Goal: Task Accomplishment & Management: Manage account settings

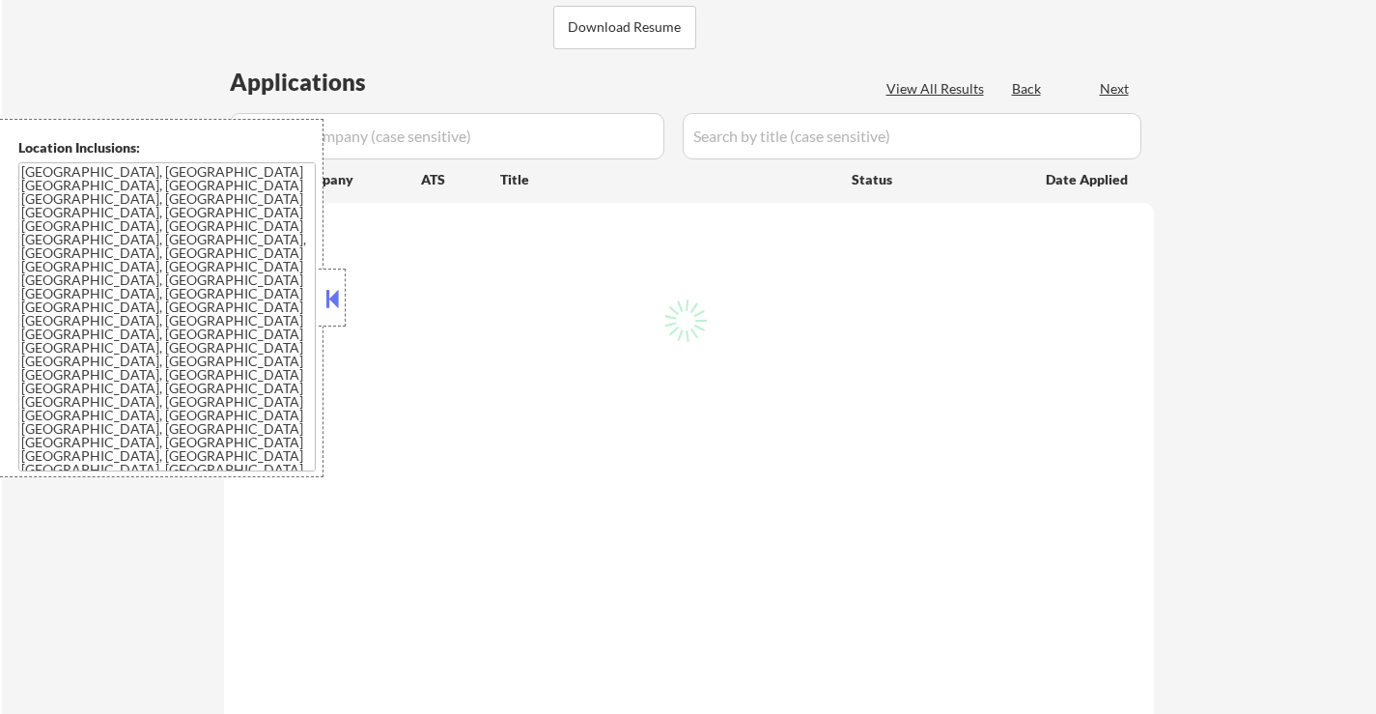
scroll to position [464, 0]
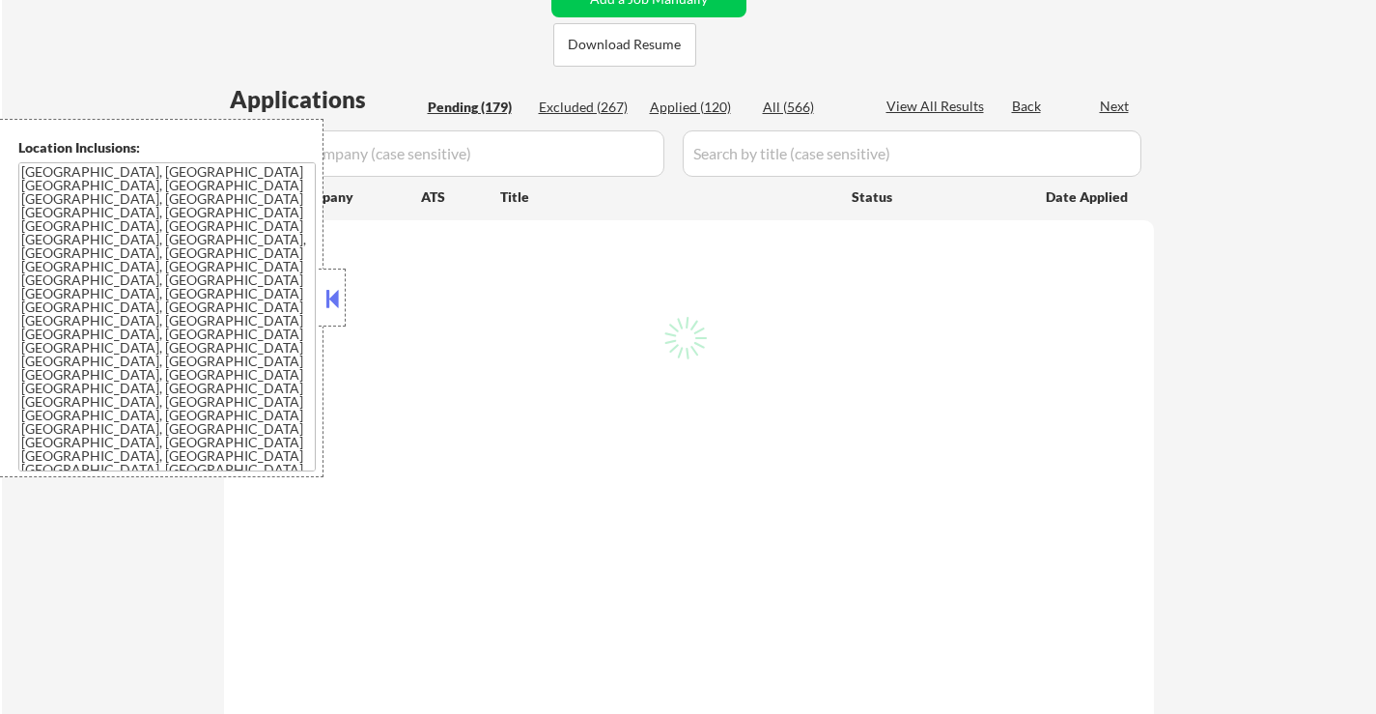
select select ""pending""
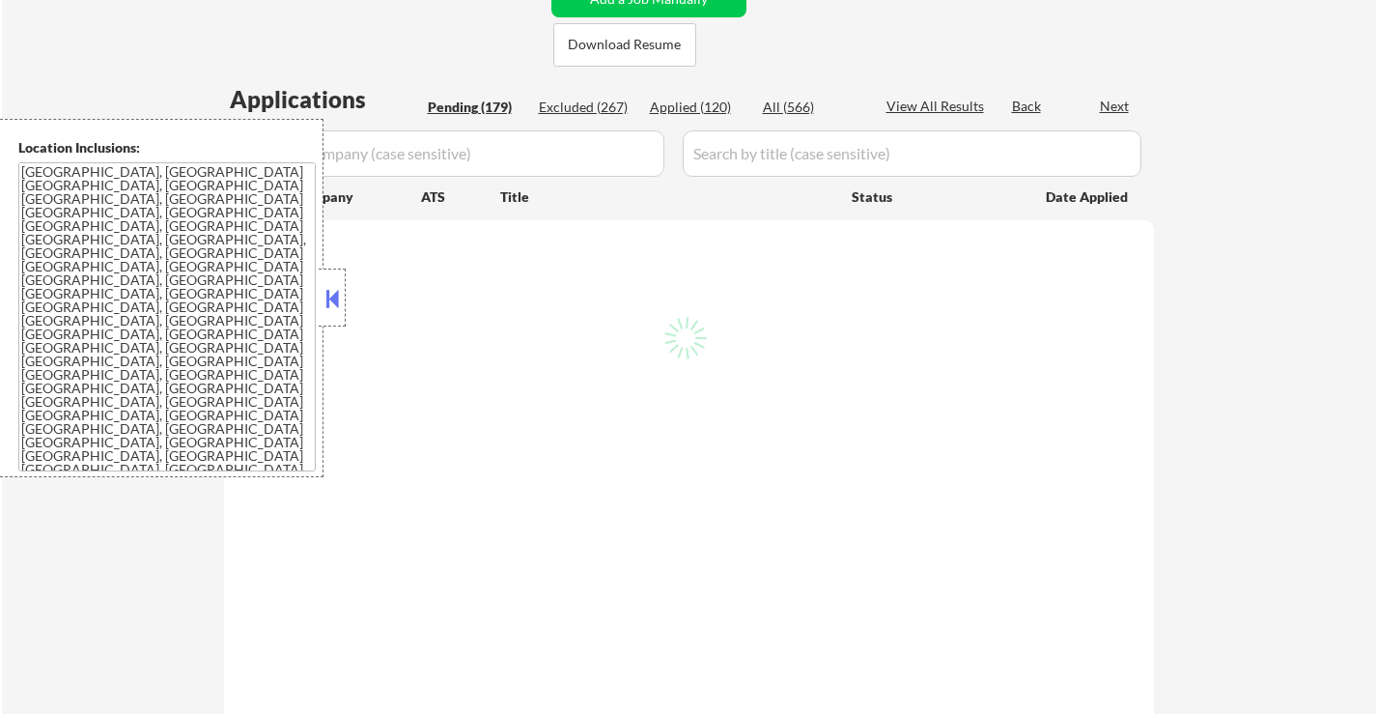
select select ""pending""
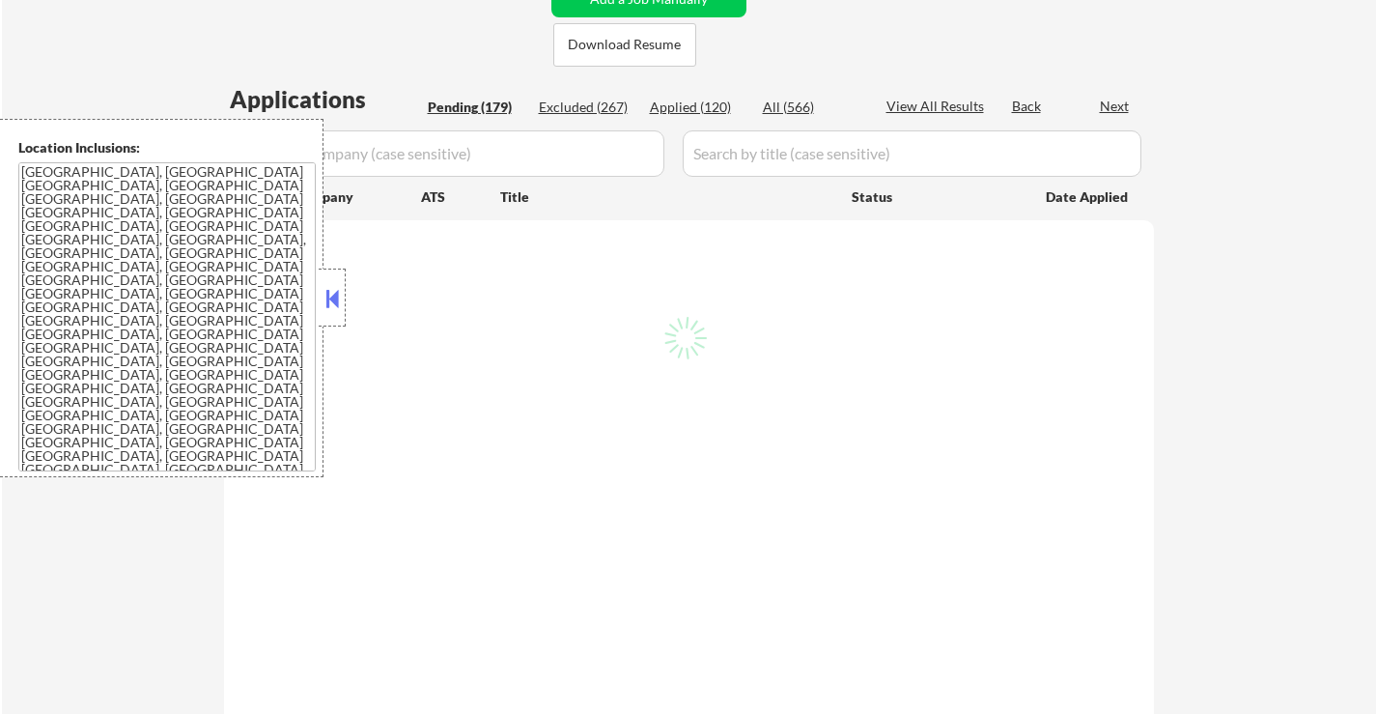
select select ""pending""
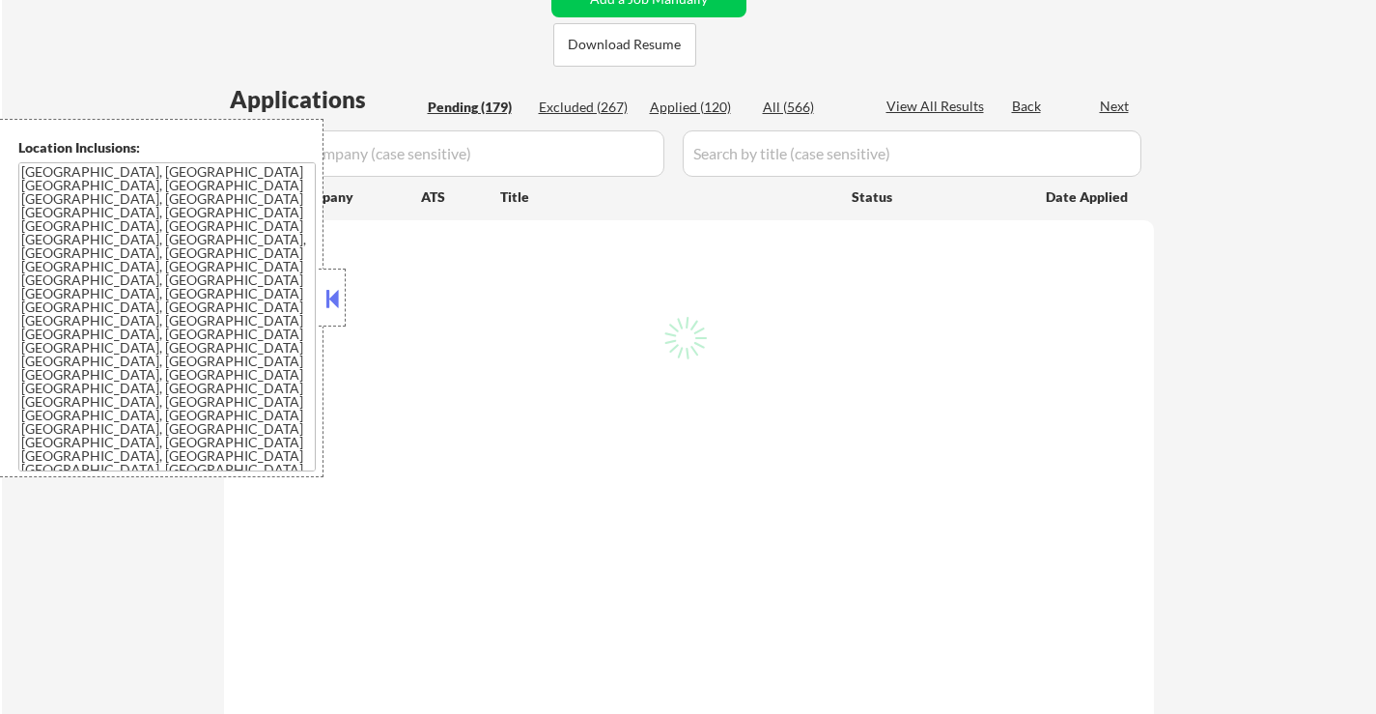
select select ""pending""
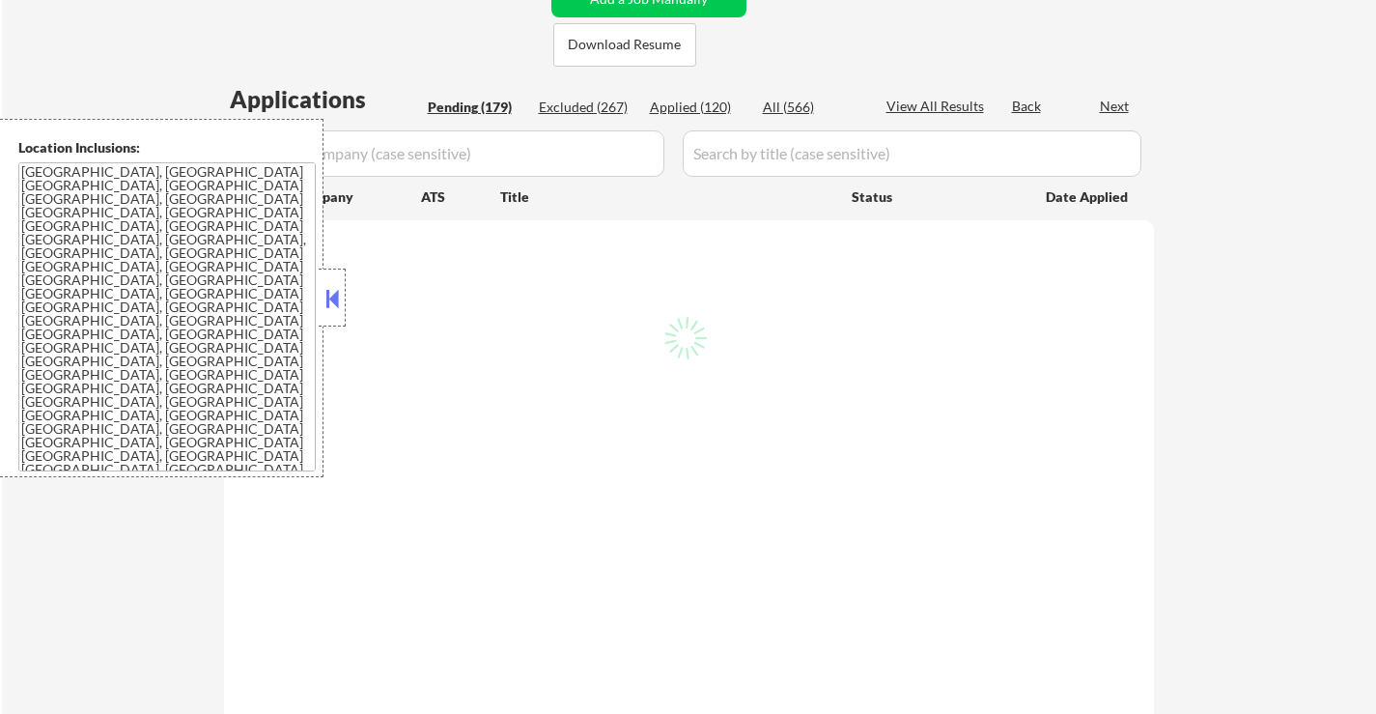
select select ""pending""
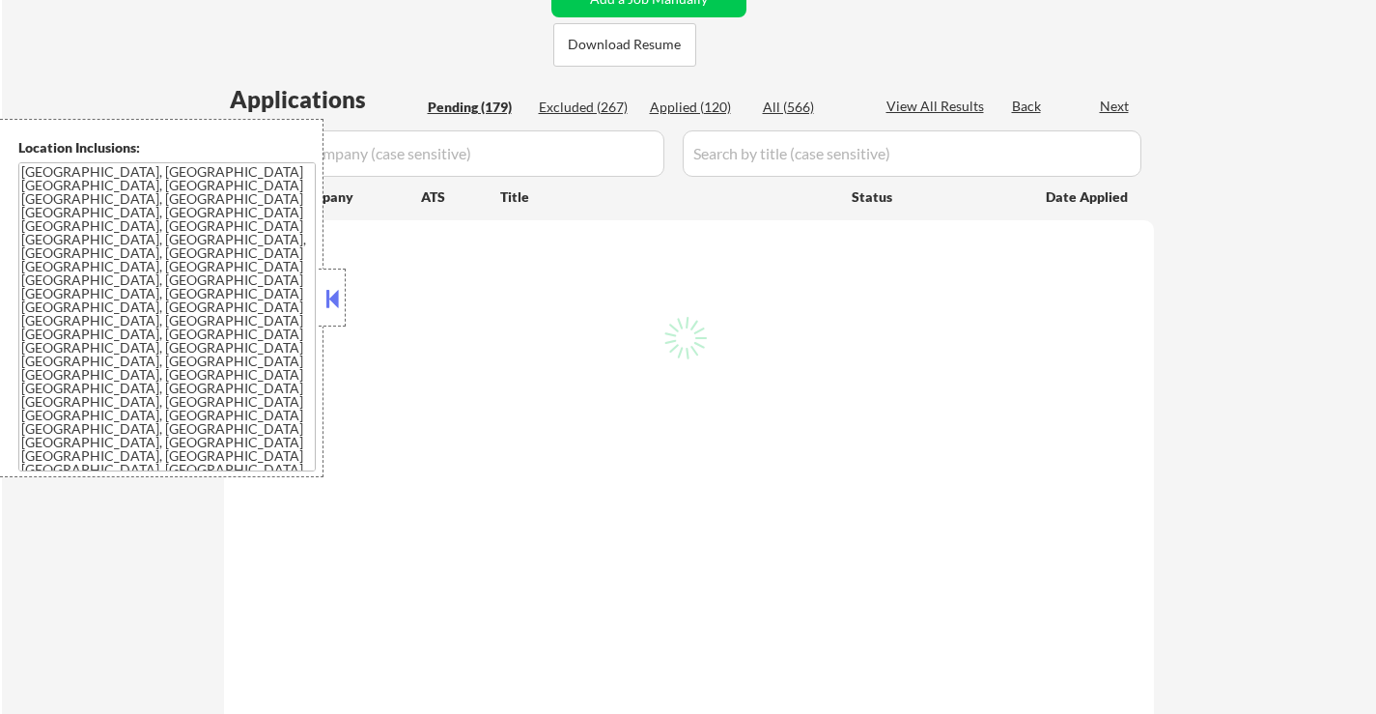
select select ""pending""
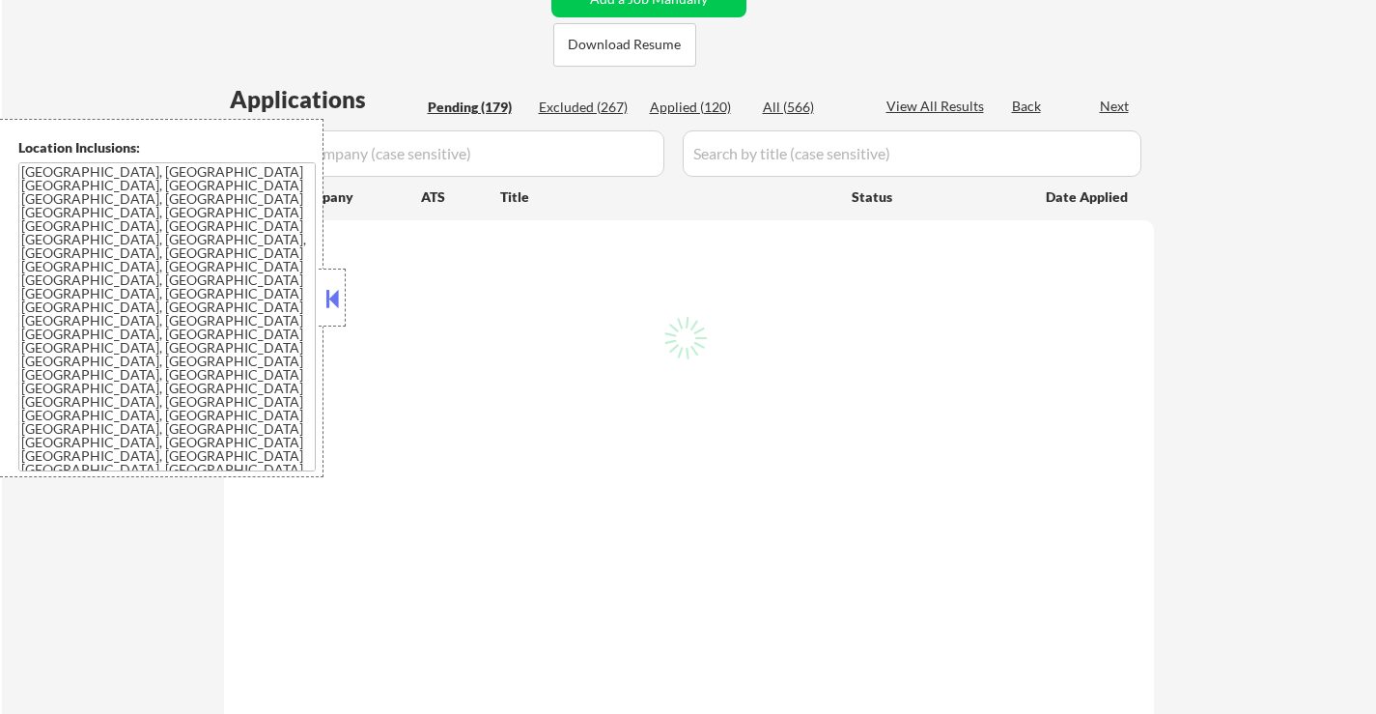
select select ""pending""
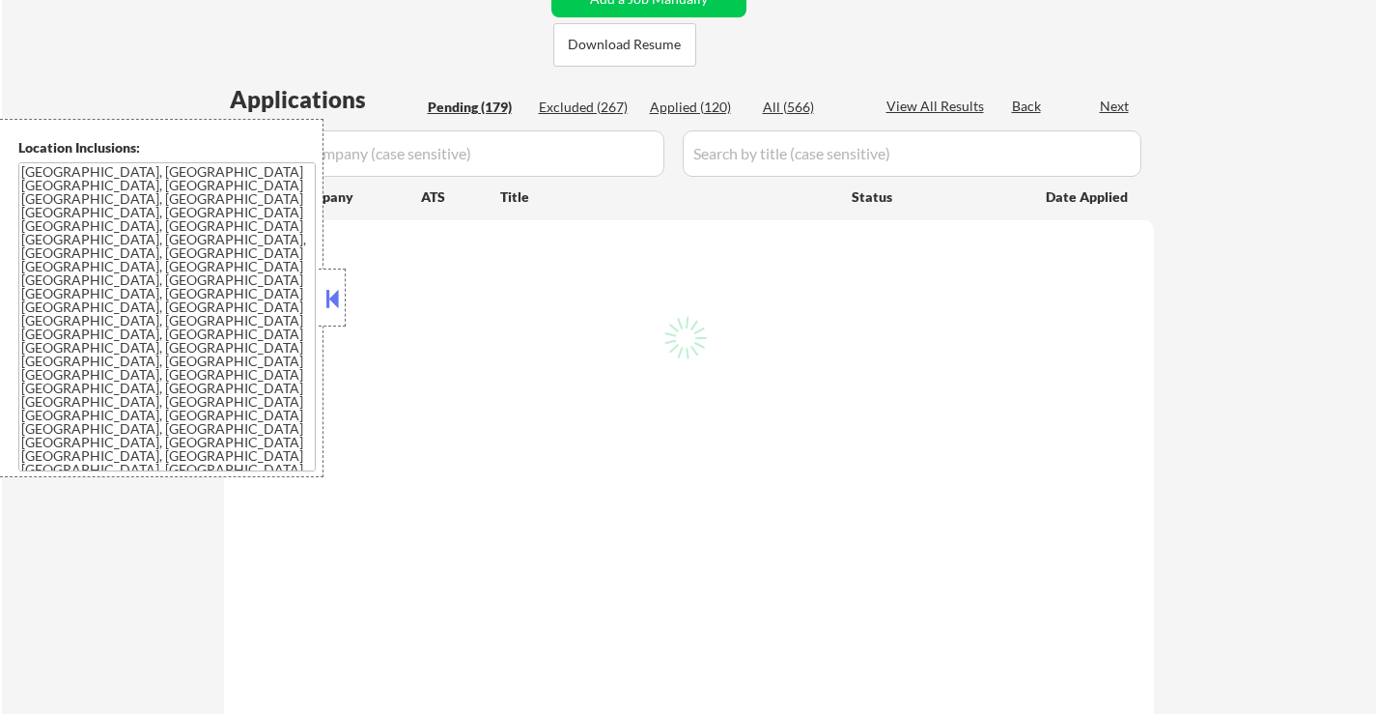
select select ""pending""
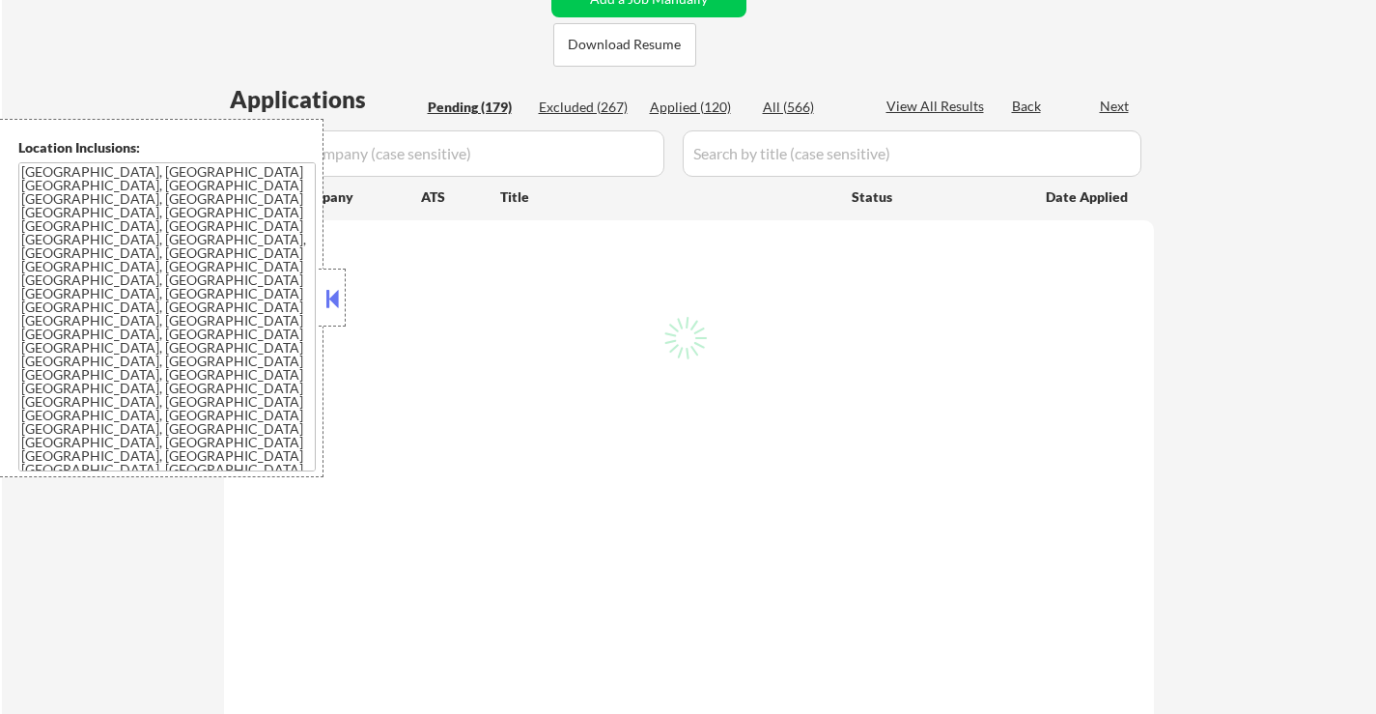
select select ""pending""
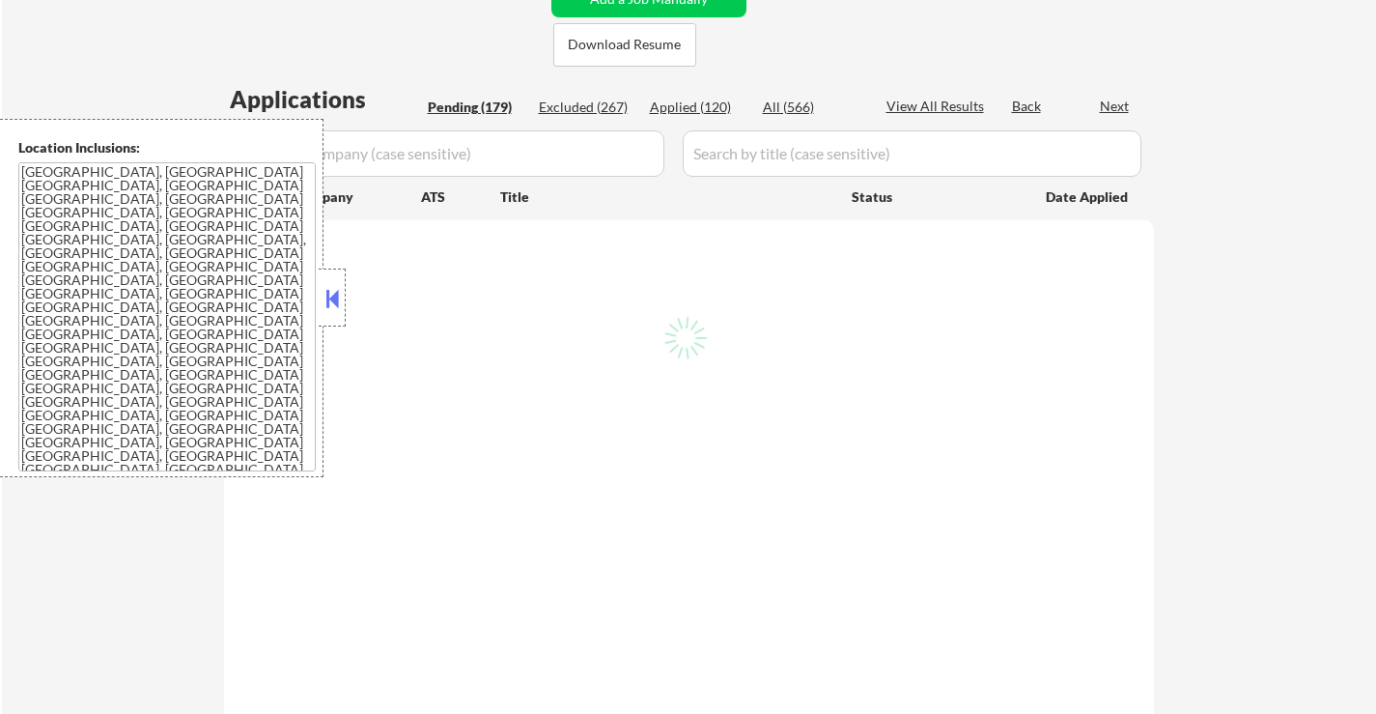
select select ""pending""
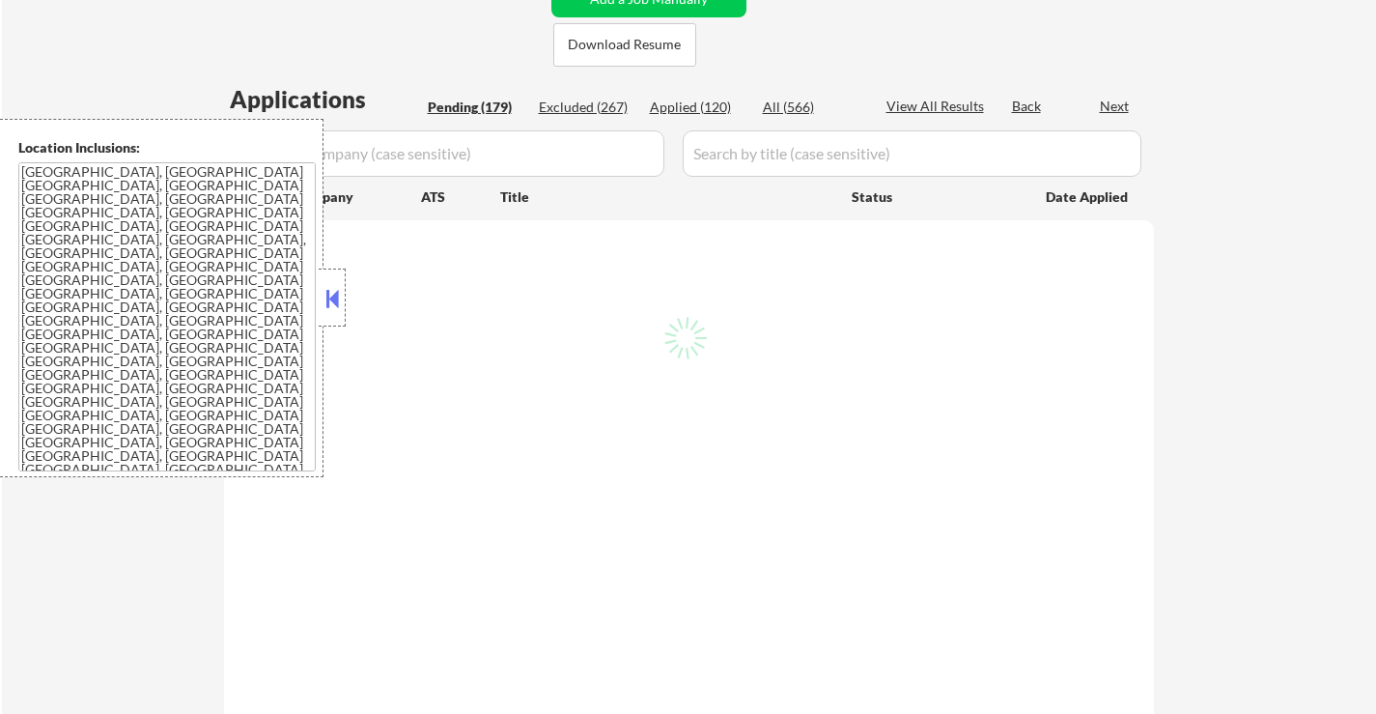
select select ""pending""
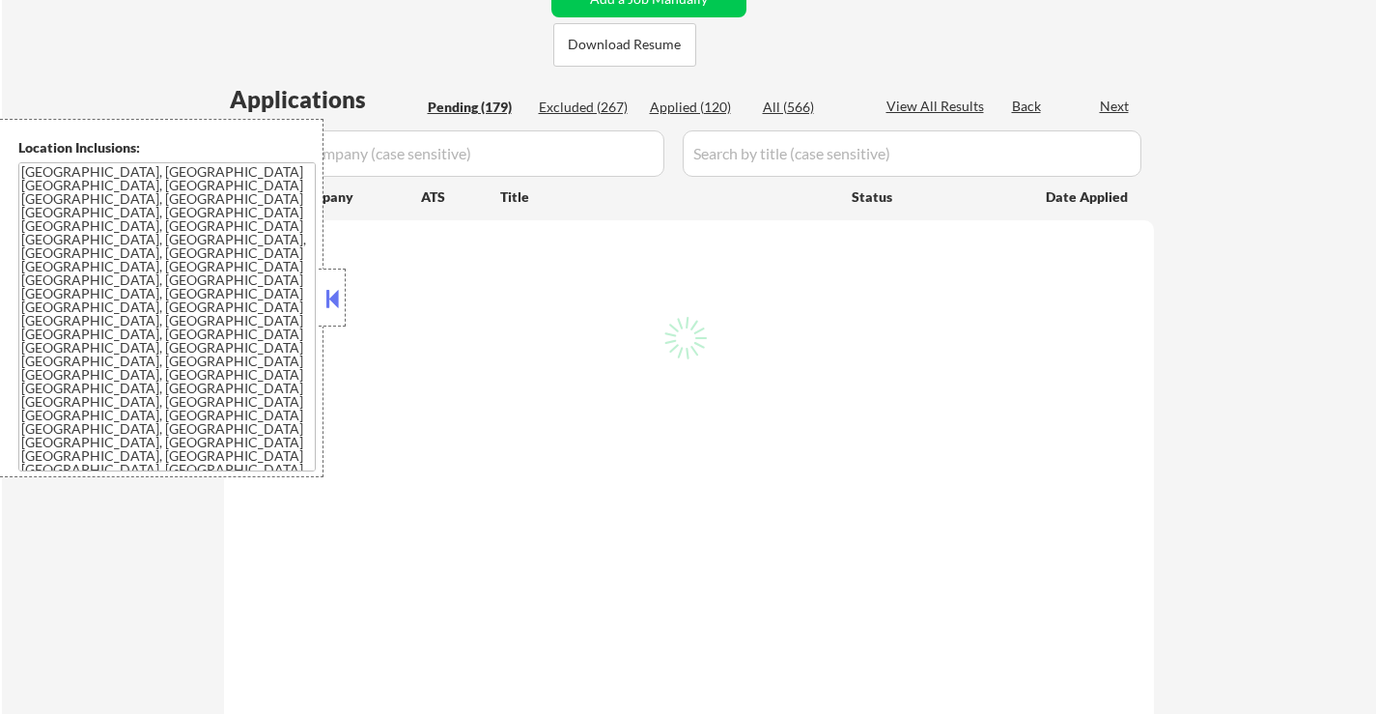
select select ""pending""
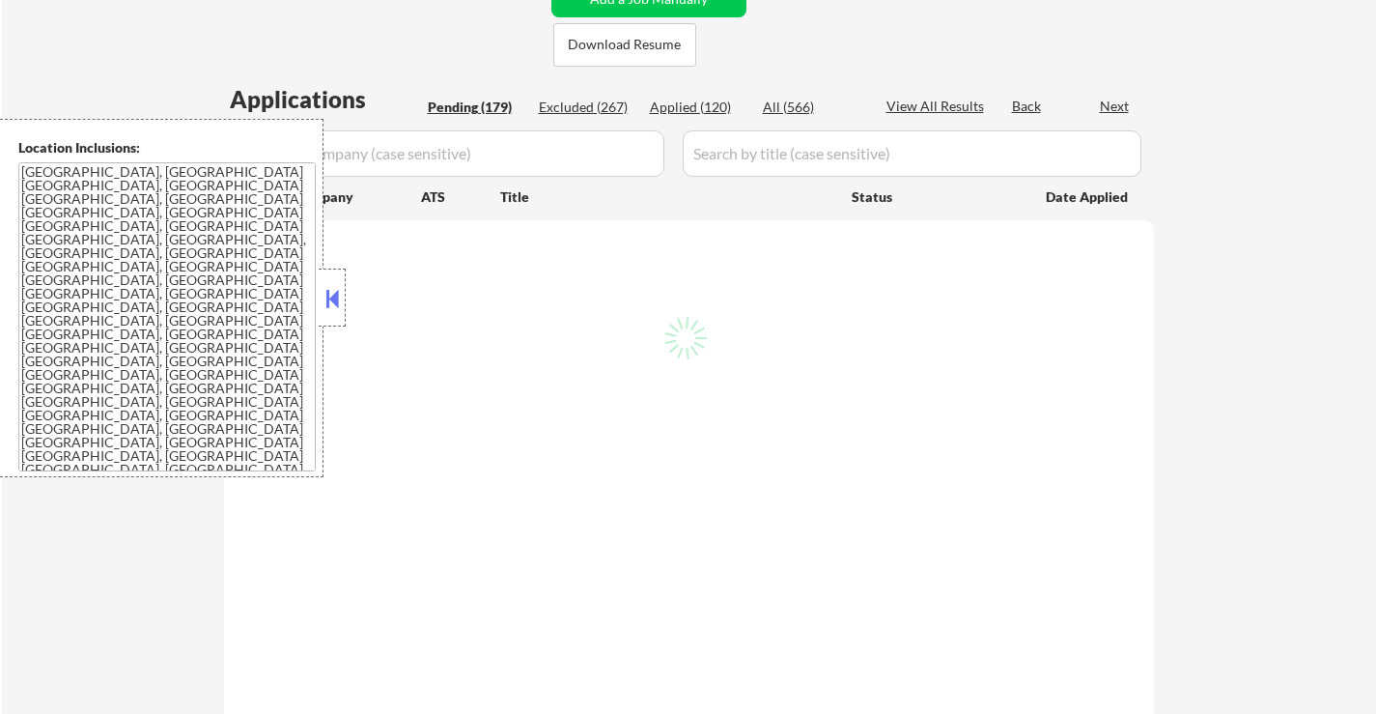
select select ""pending""
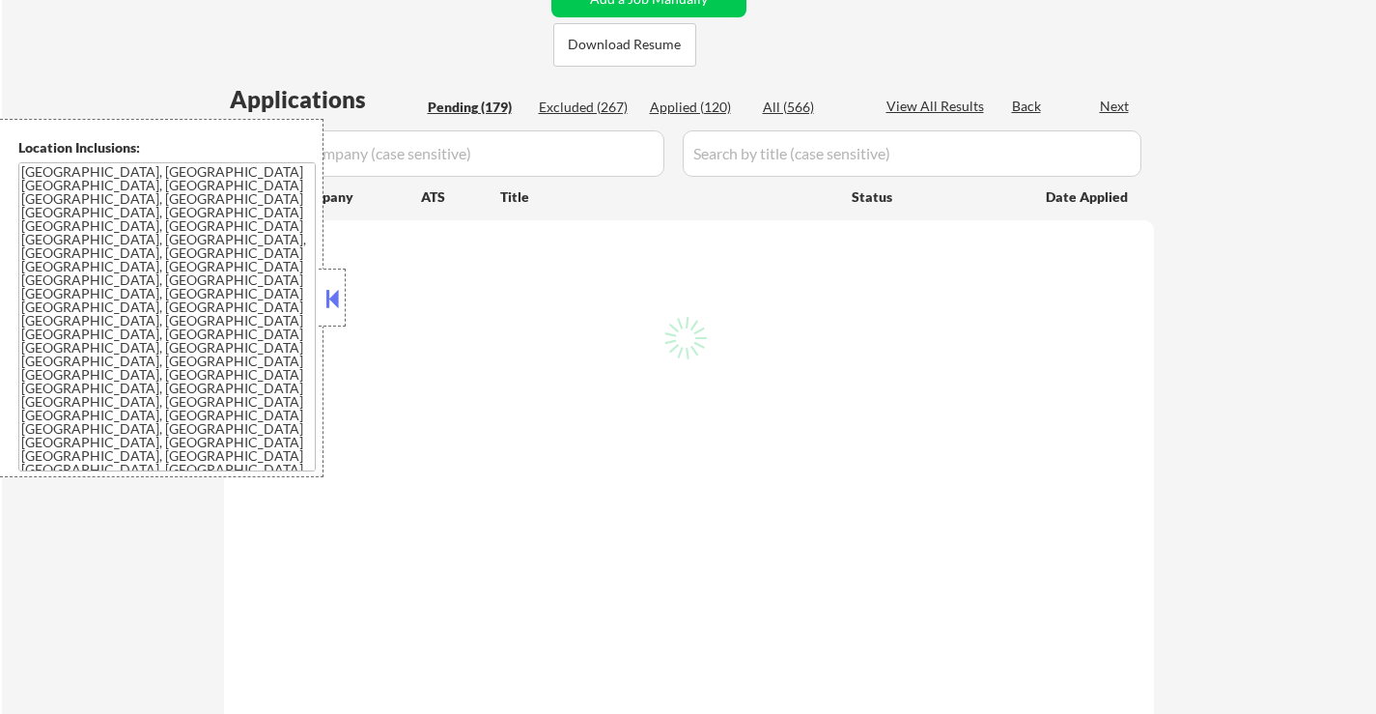
select select ""pending""
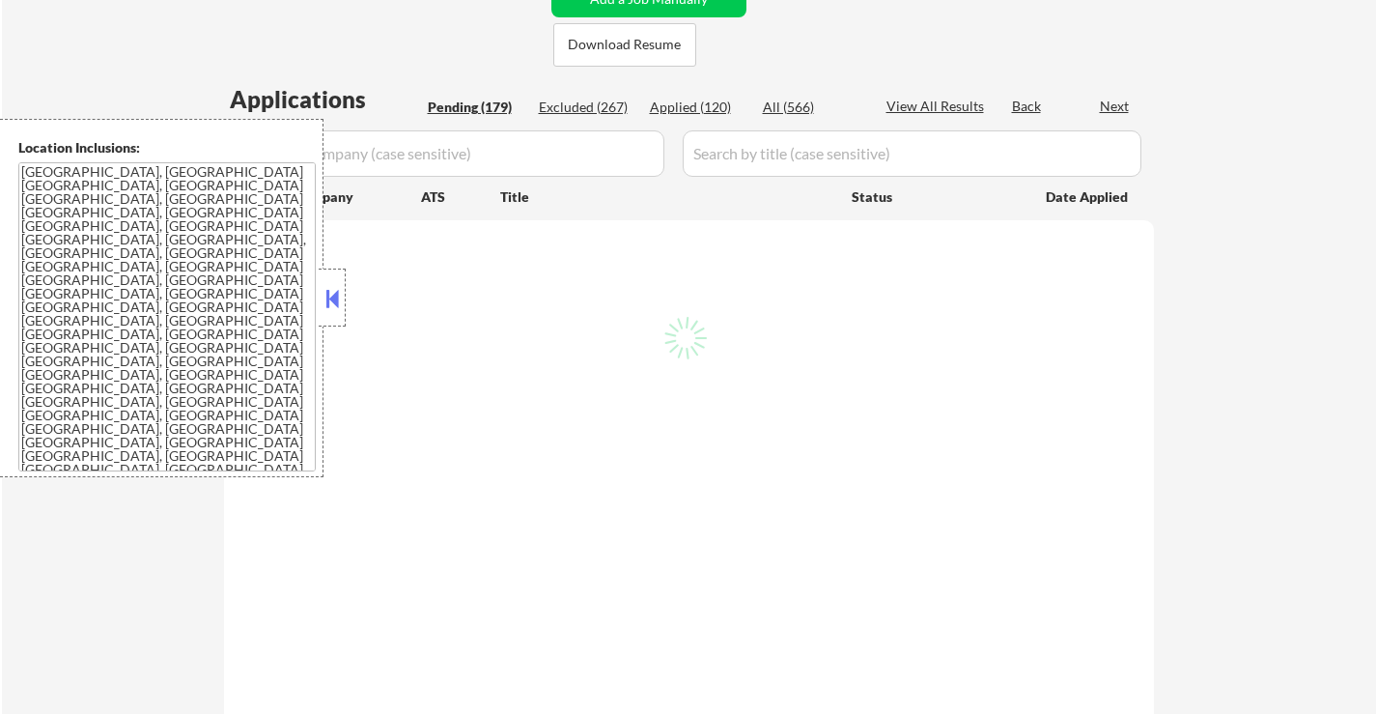
select select ""pending""
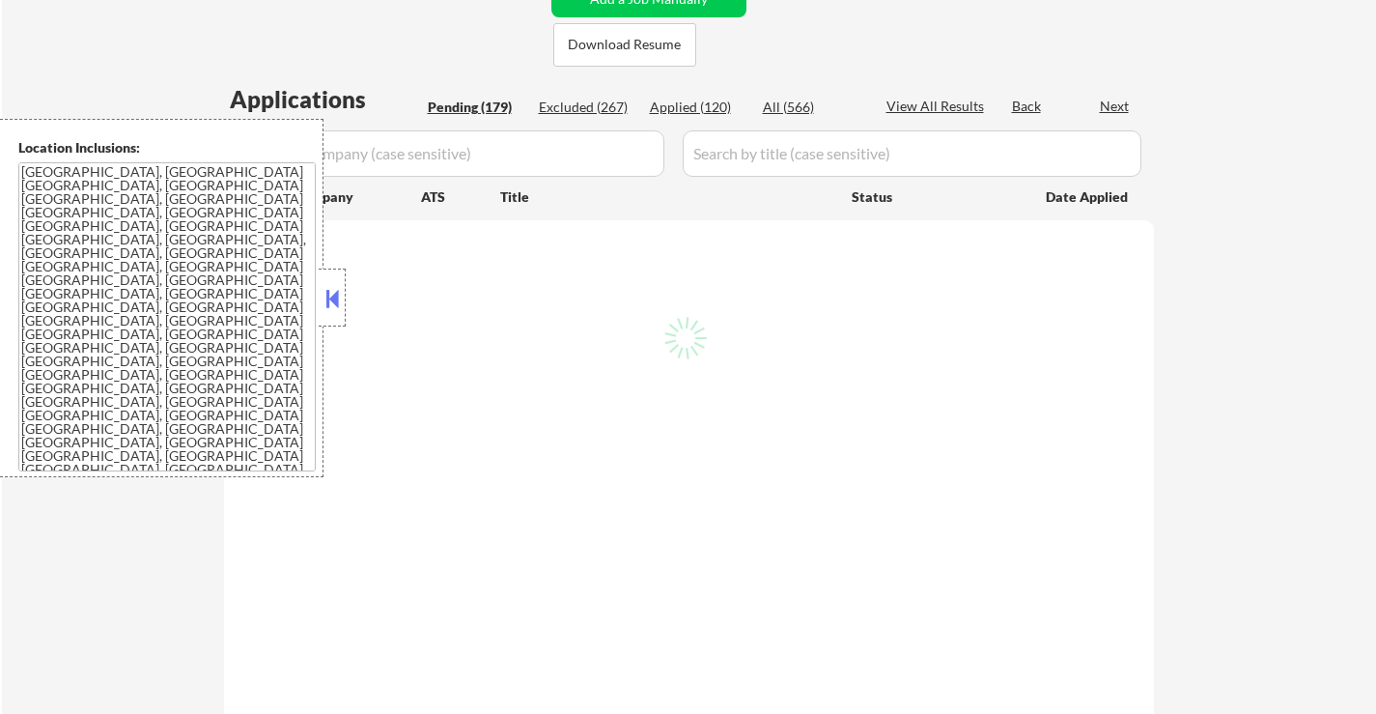
select select ""pending""
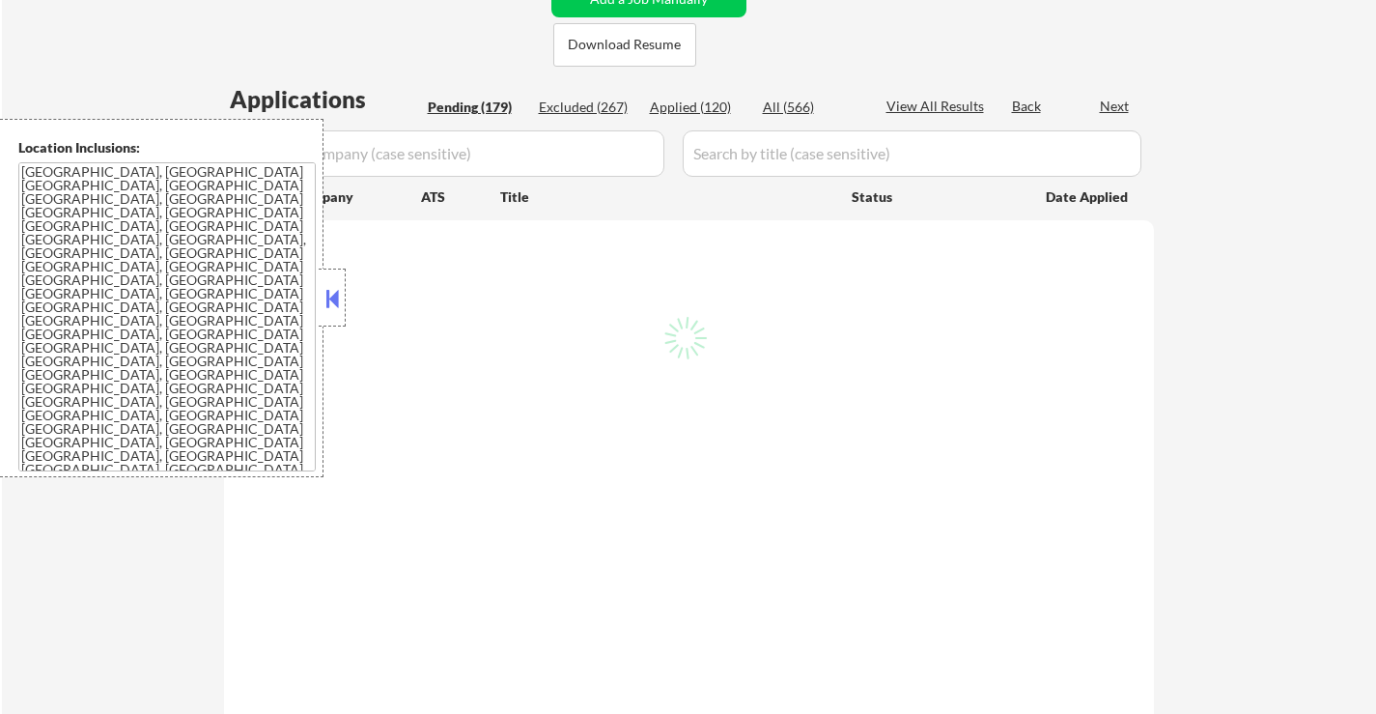
select select ""pending""
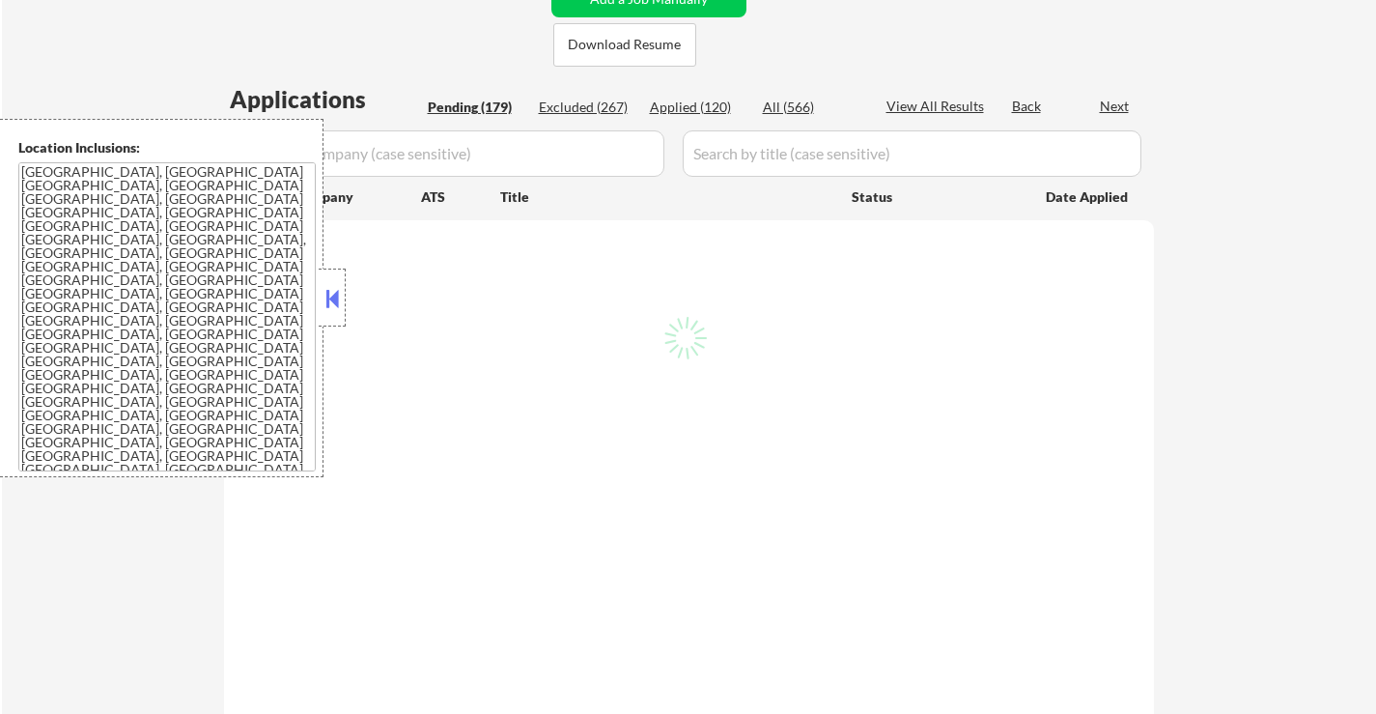
select select ""pending""
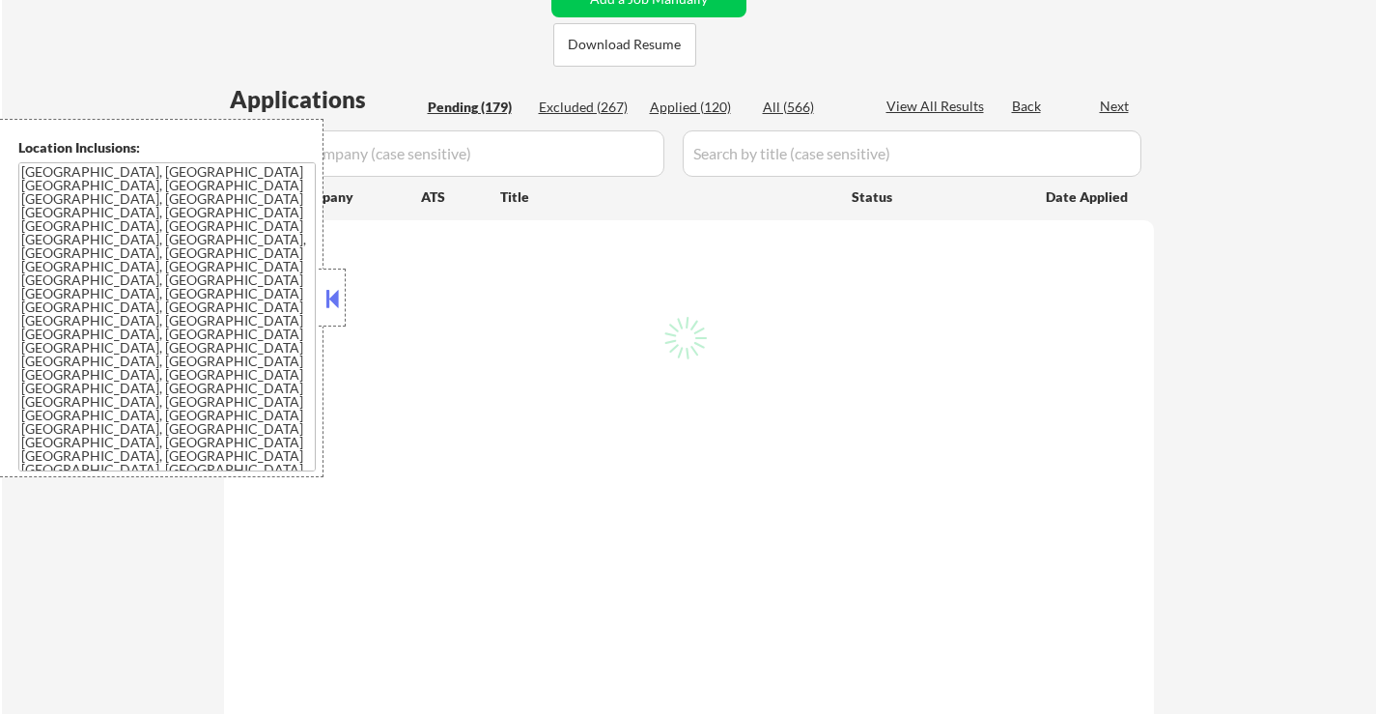
select select ""pending""
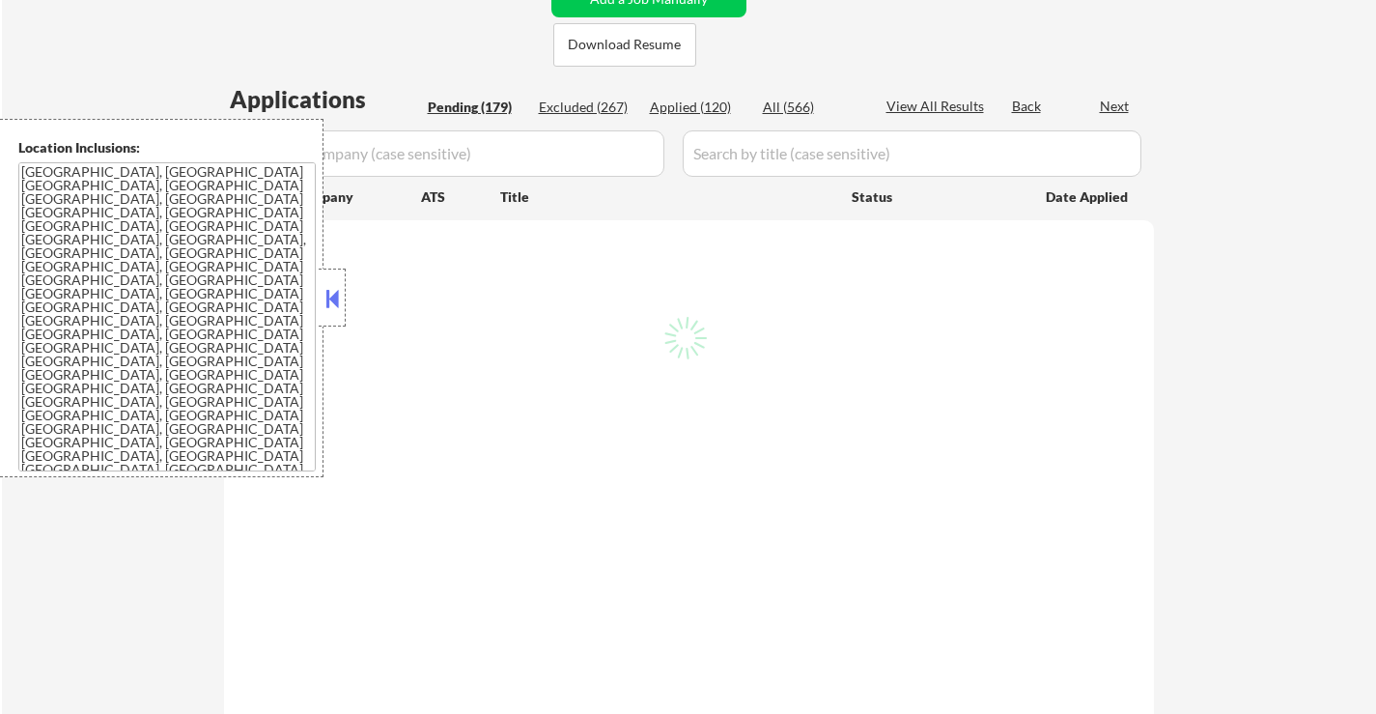
select select ""pending""
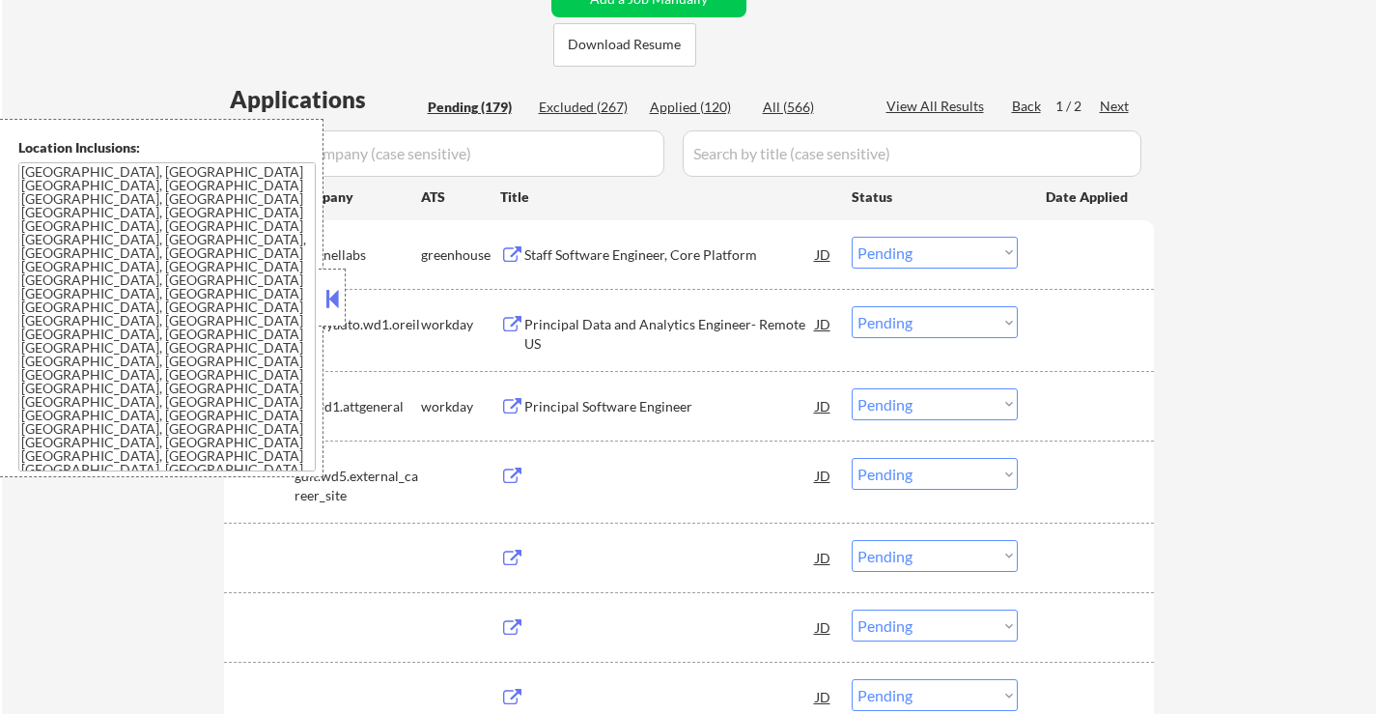
select select ""pending""
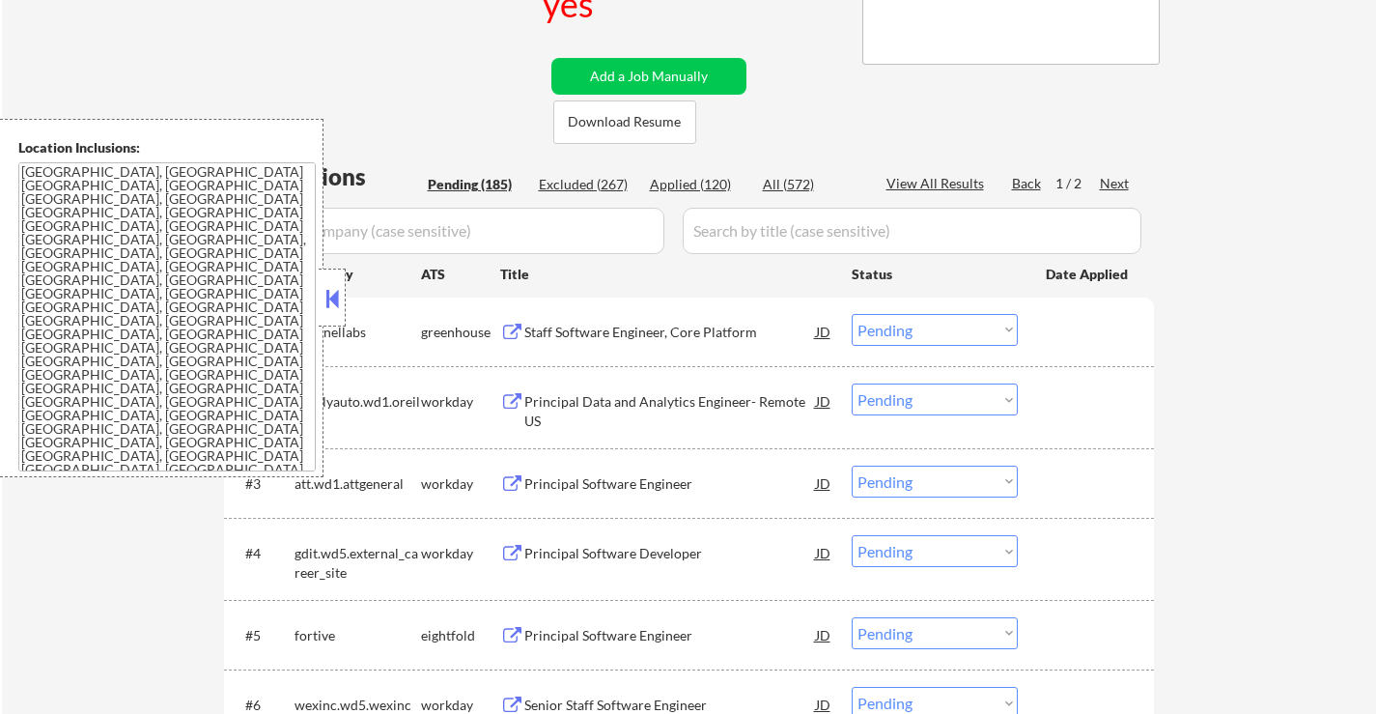
scroll to position [97, 0]
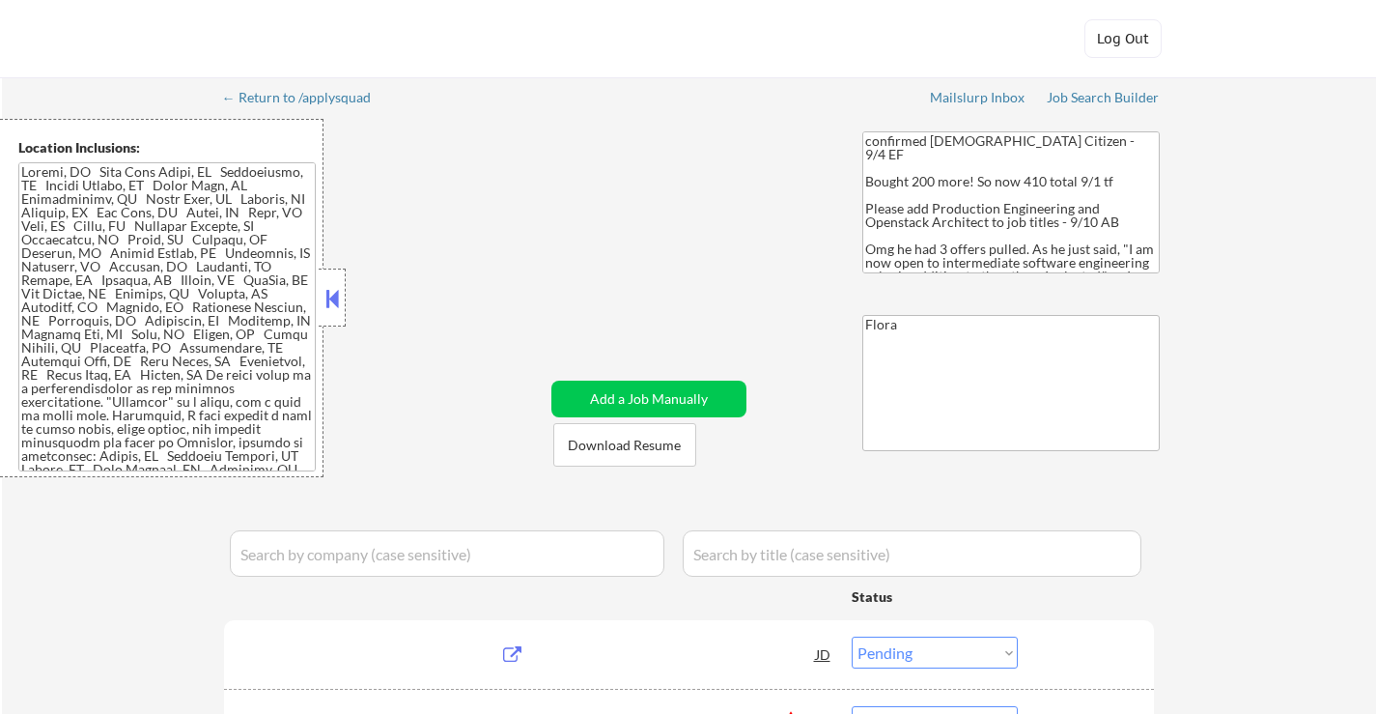
select select ""pending""
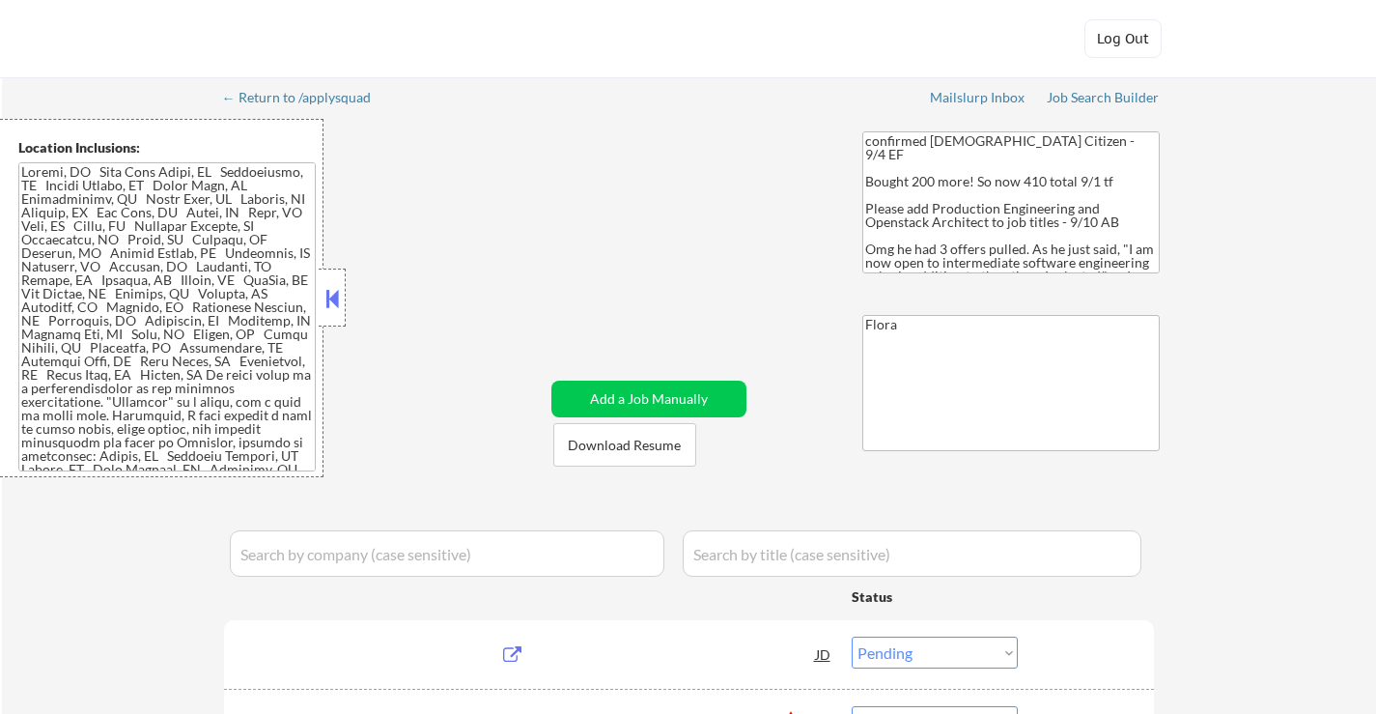
select select ""pending""
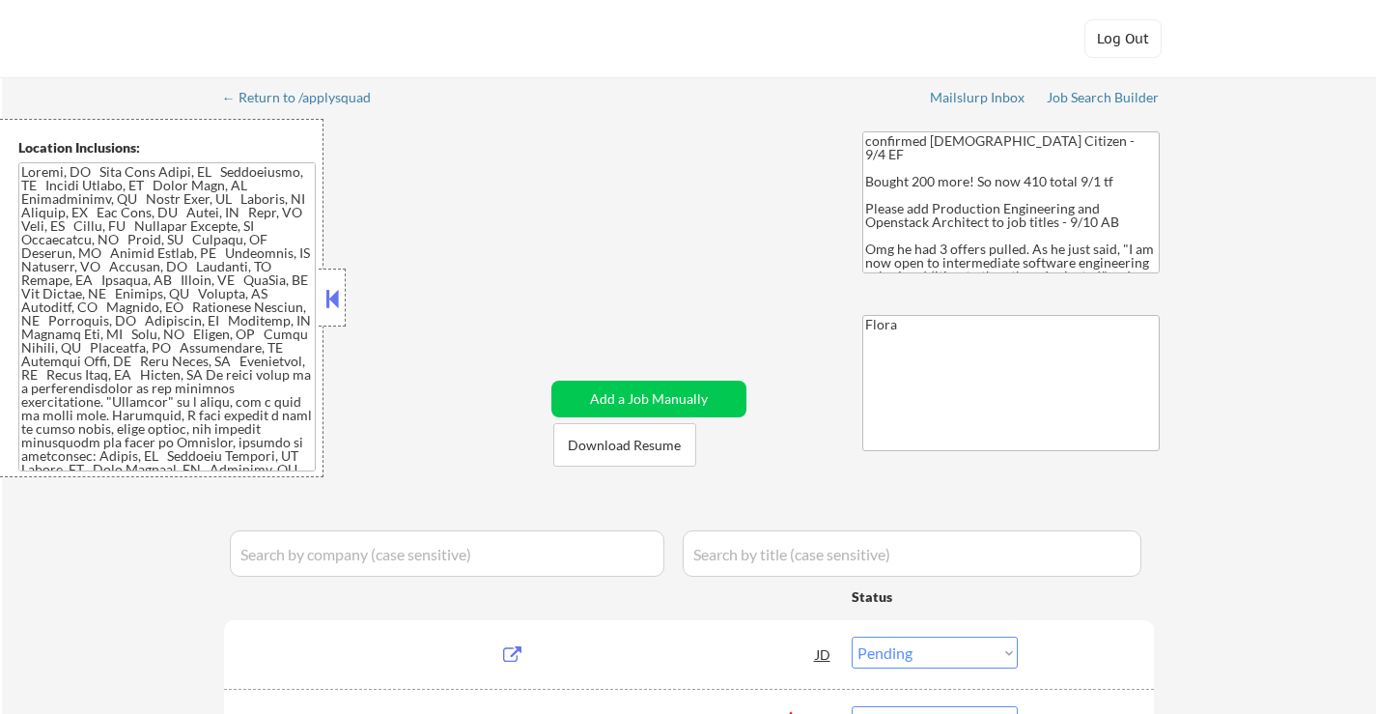
select select ""pending""
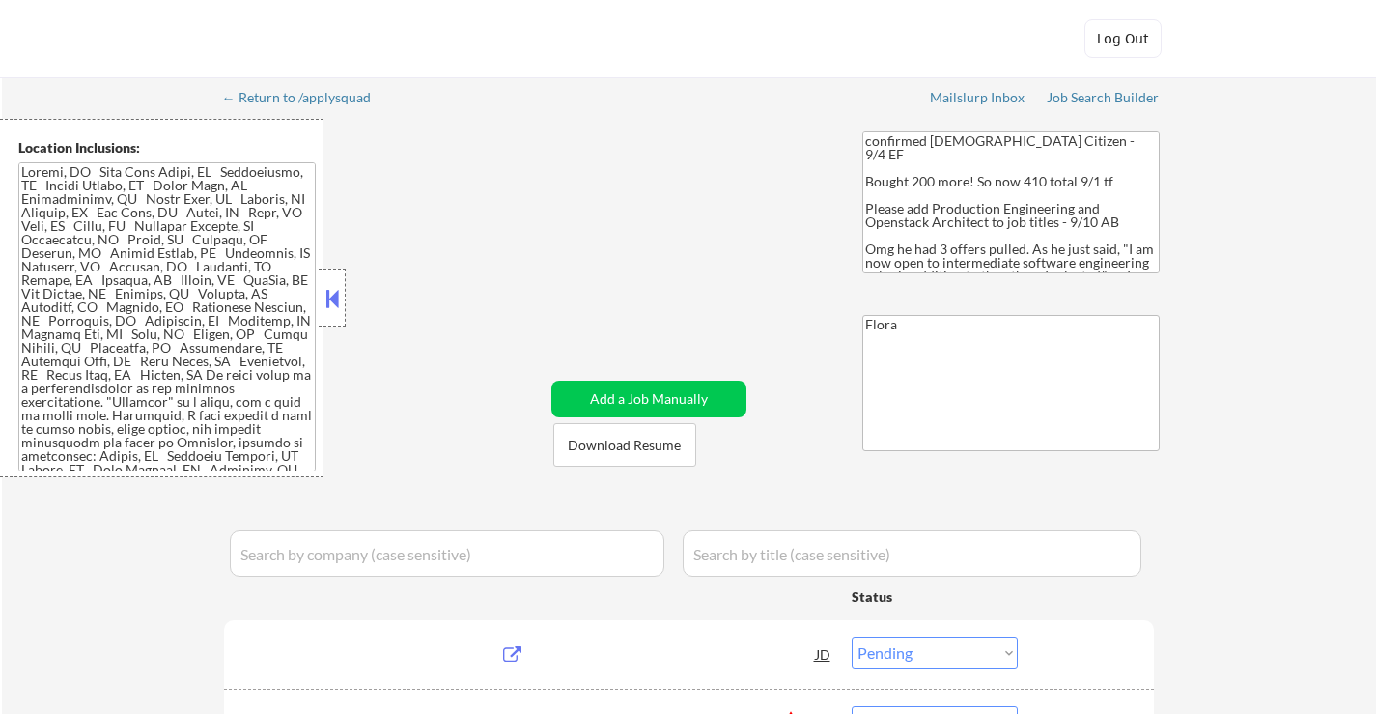
select select ""pending""
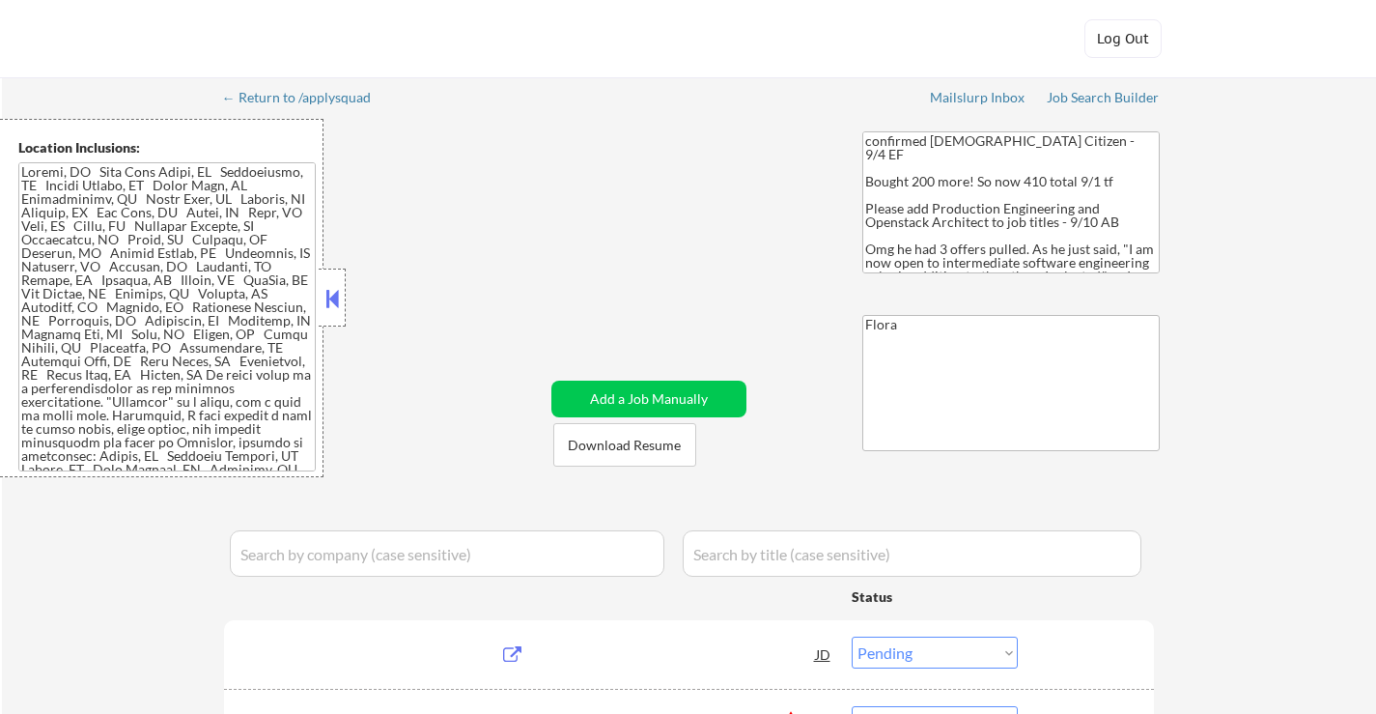
select select ""pending""
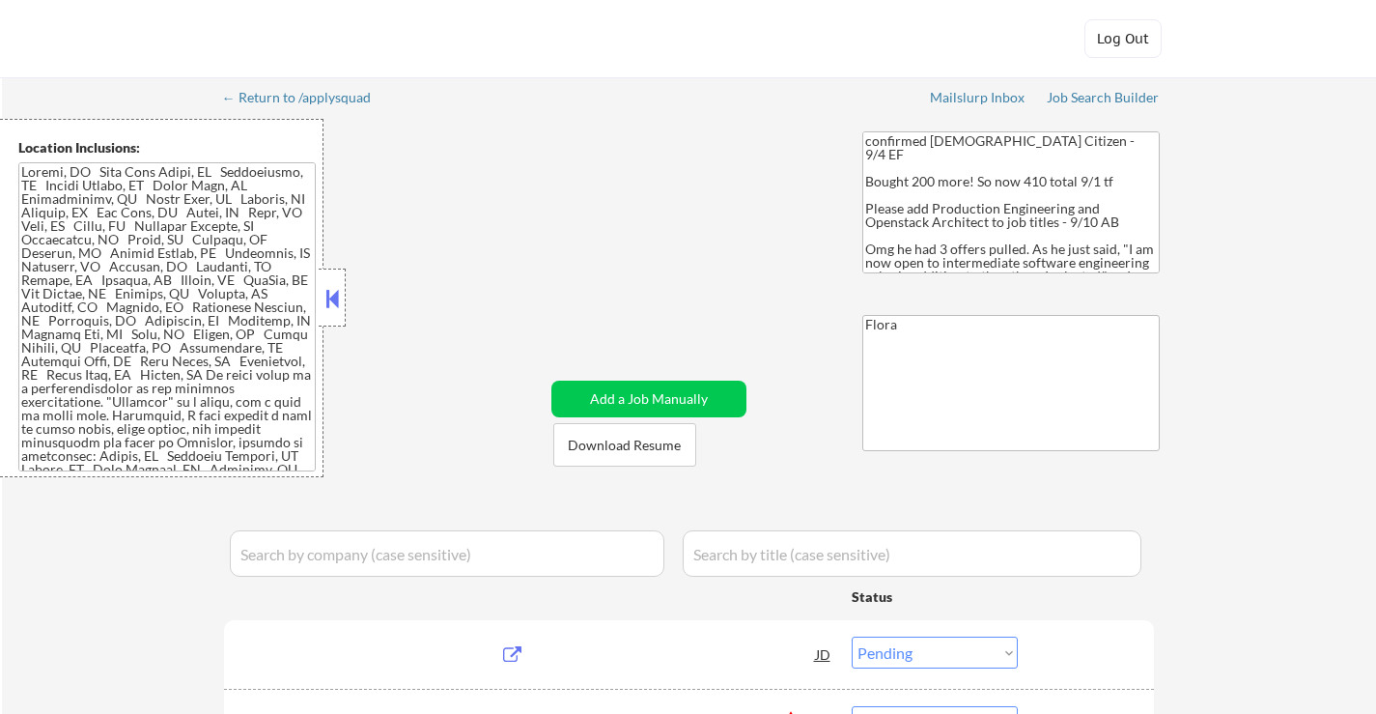
select select ""pending""
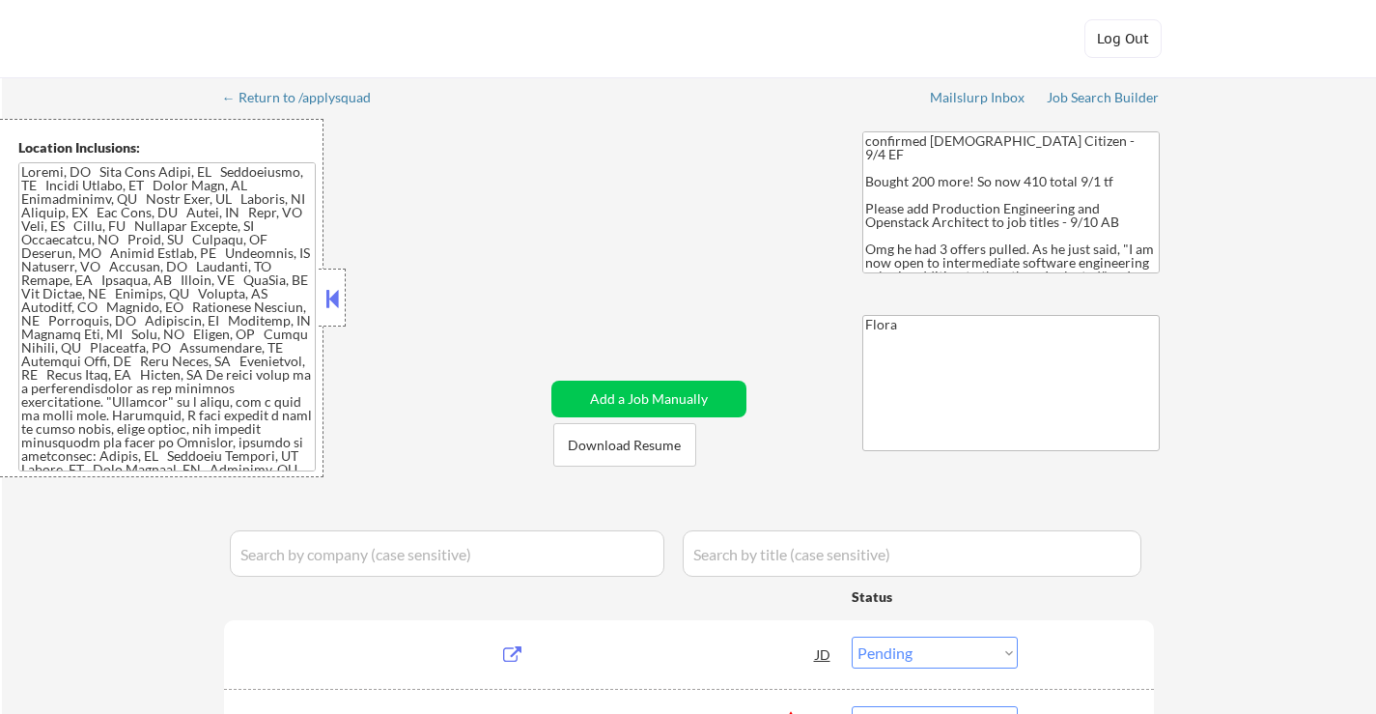
select select ""pending""
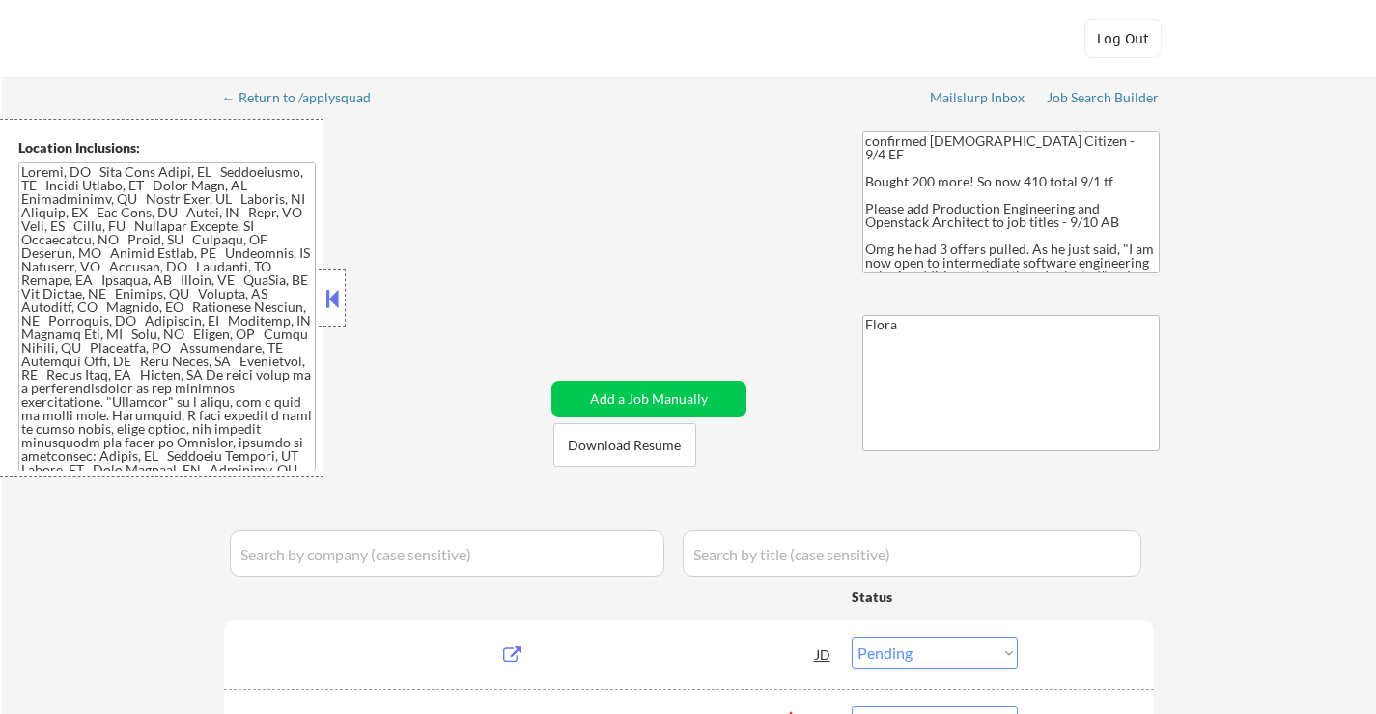
select select ""pending""
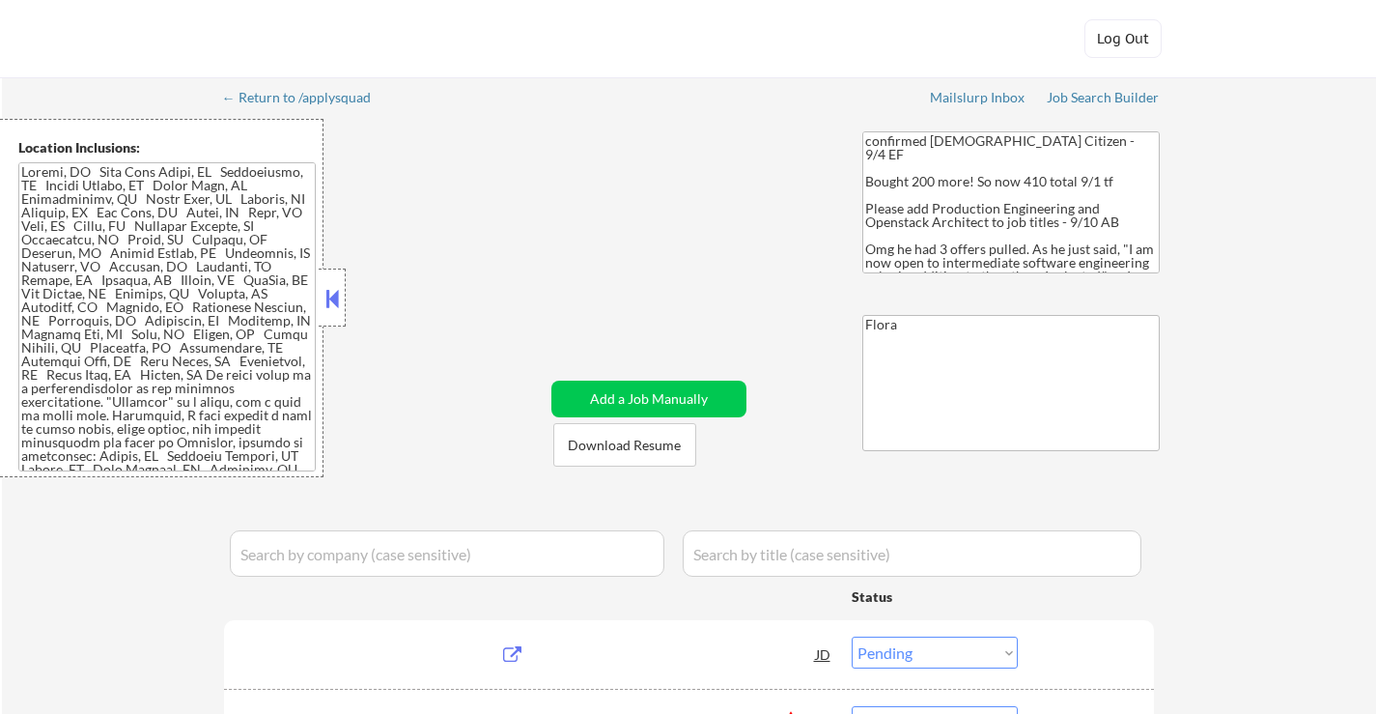
select select ""pending""
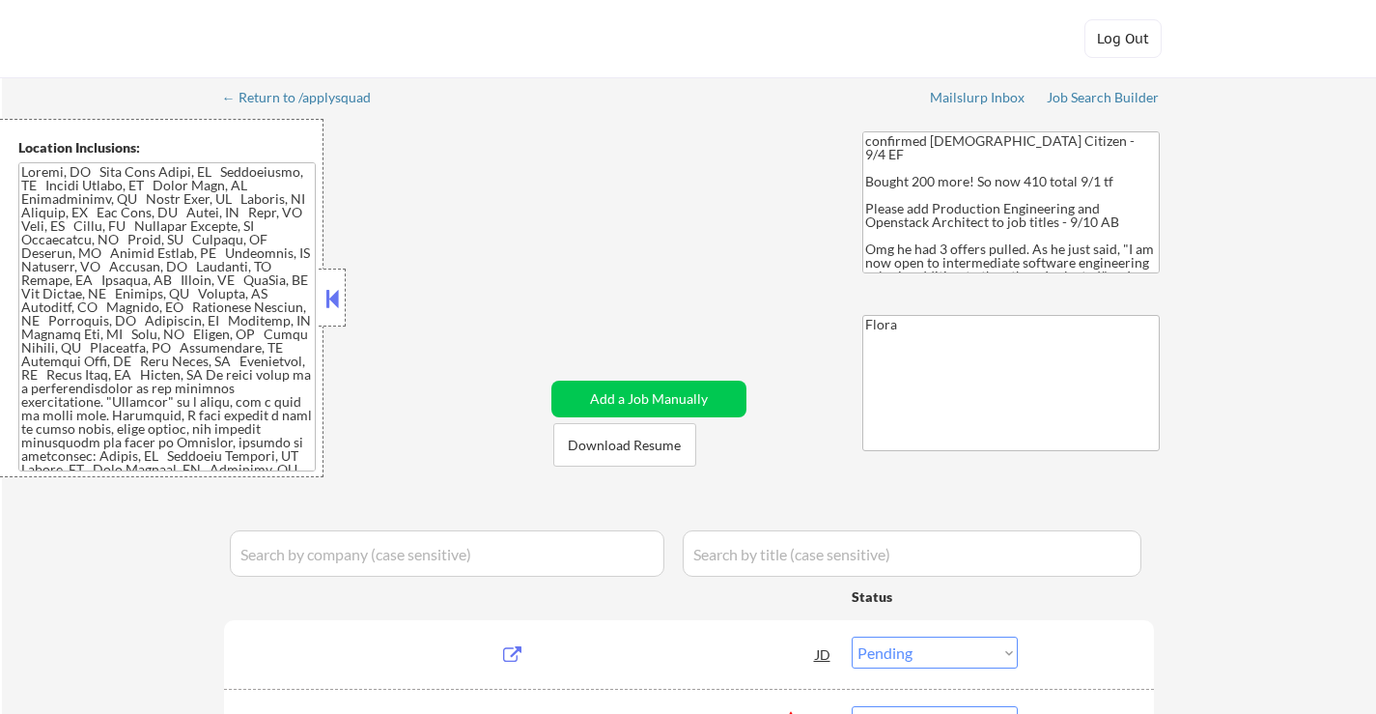
select select ""pending""
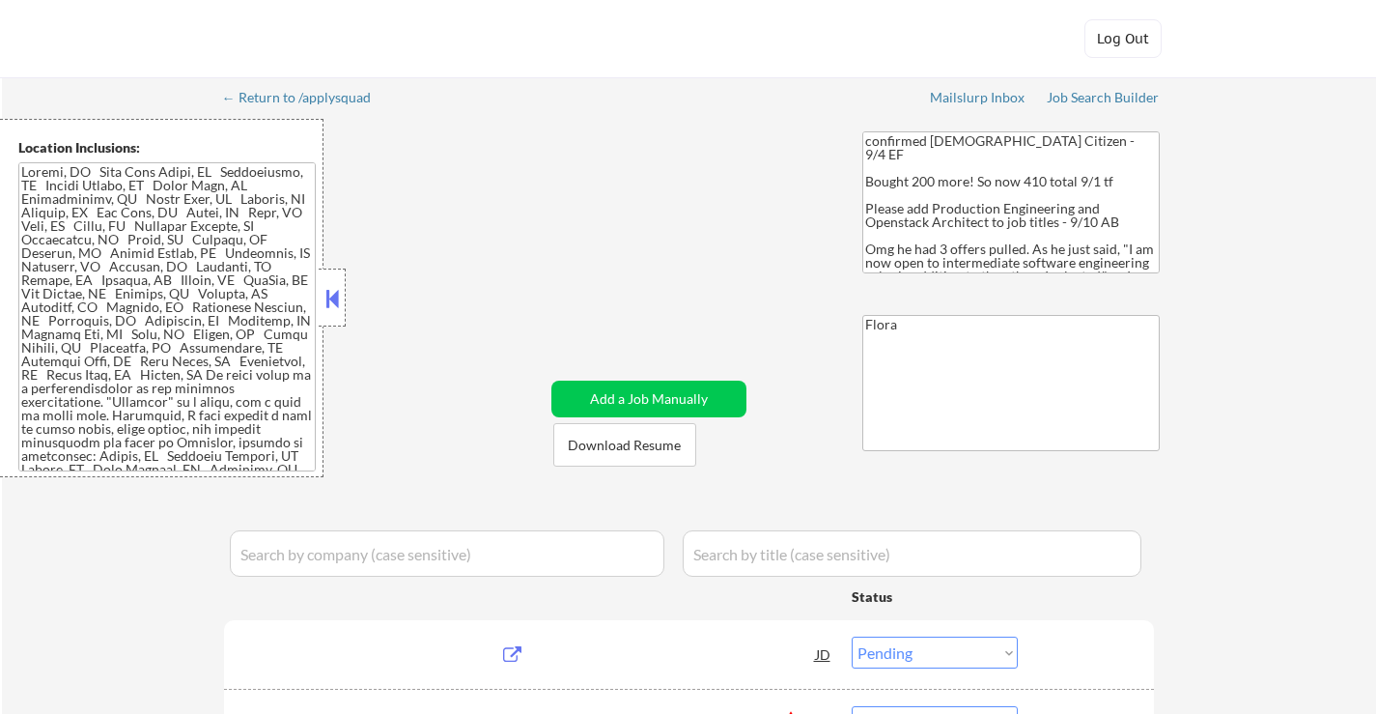
select select ""pending""
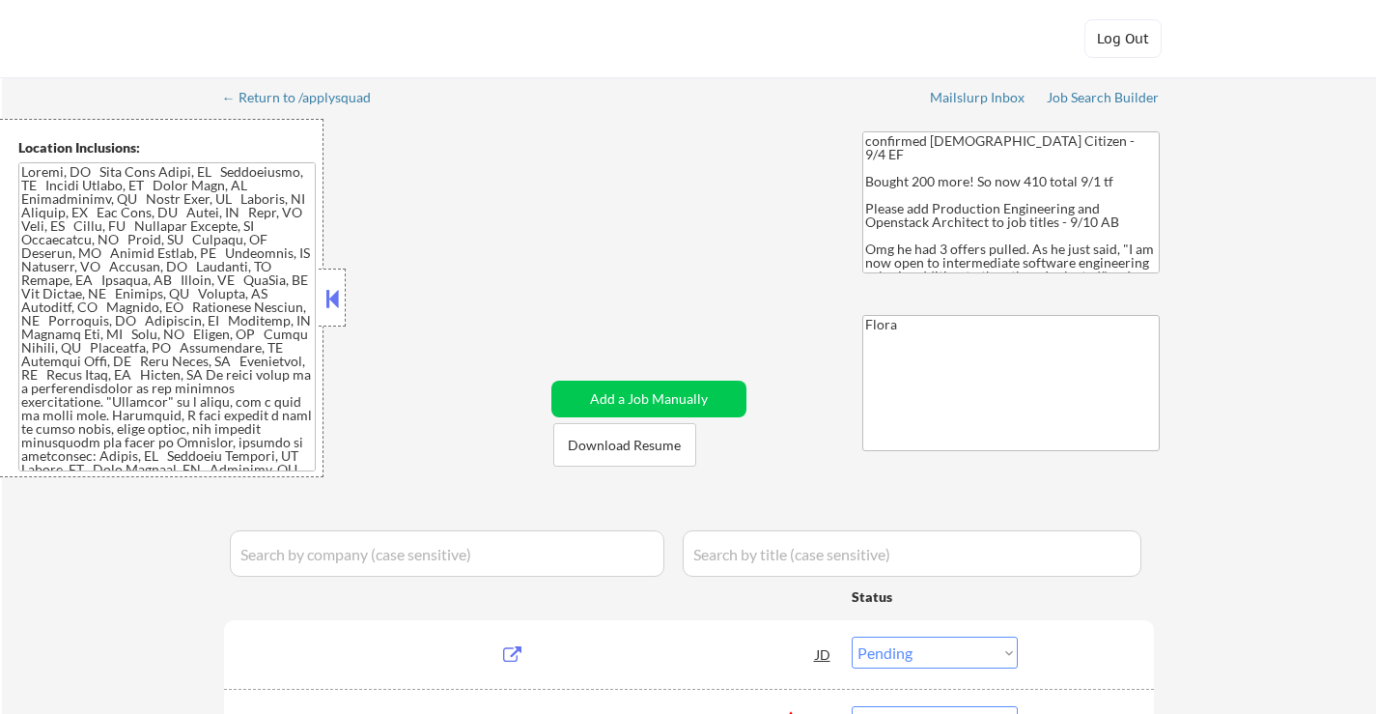
select select ""pending""
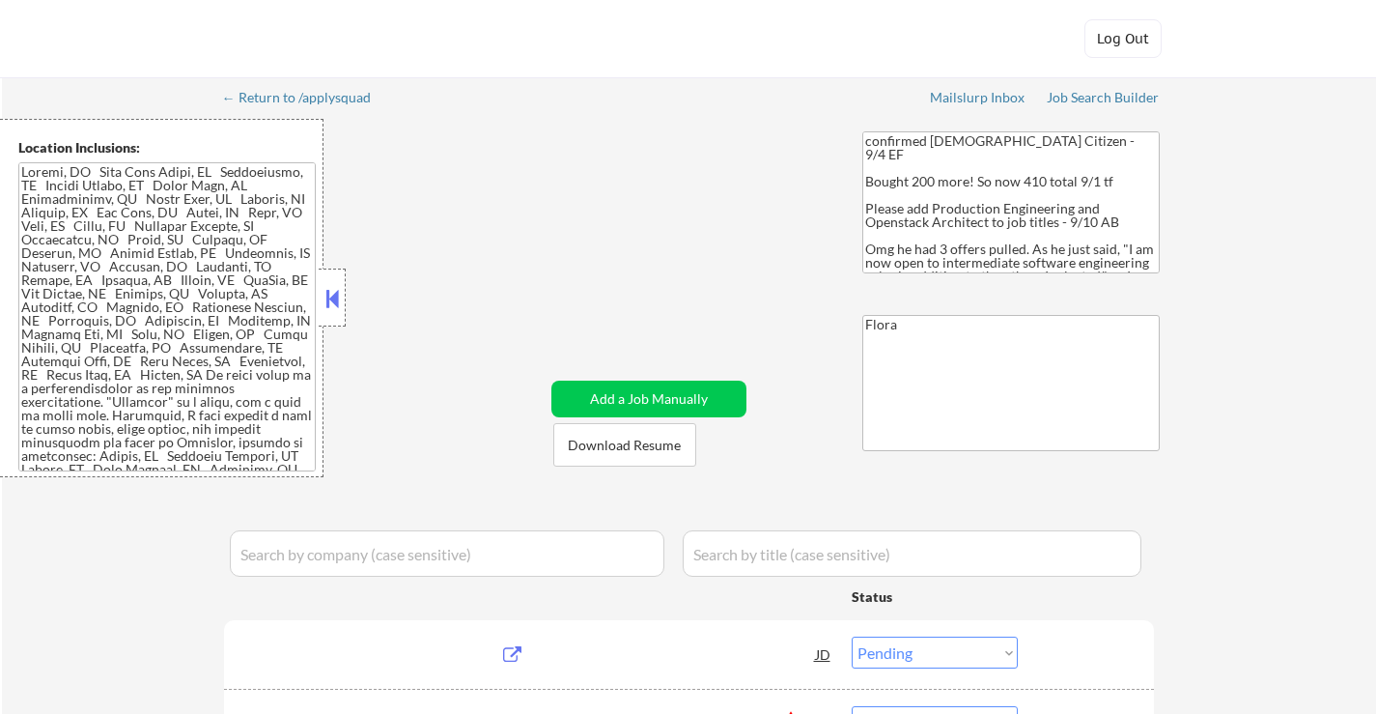
select select ""pending""
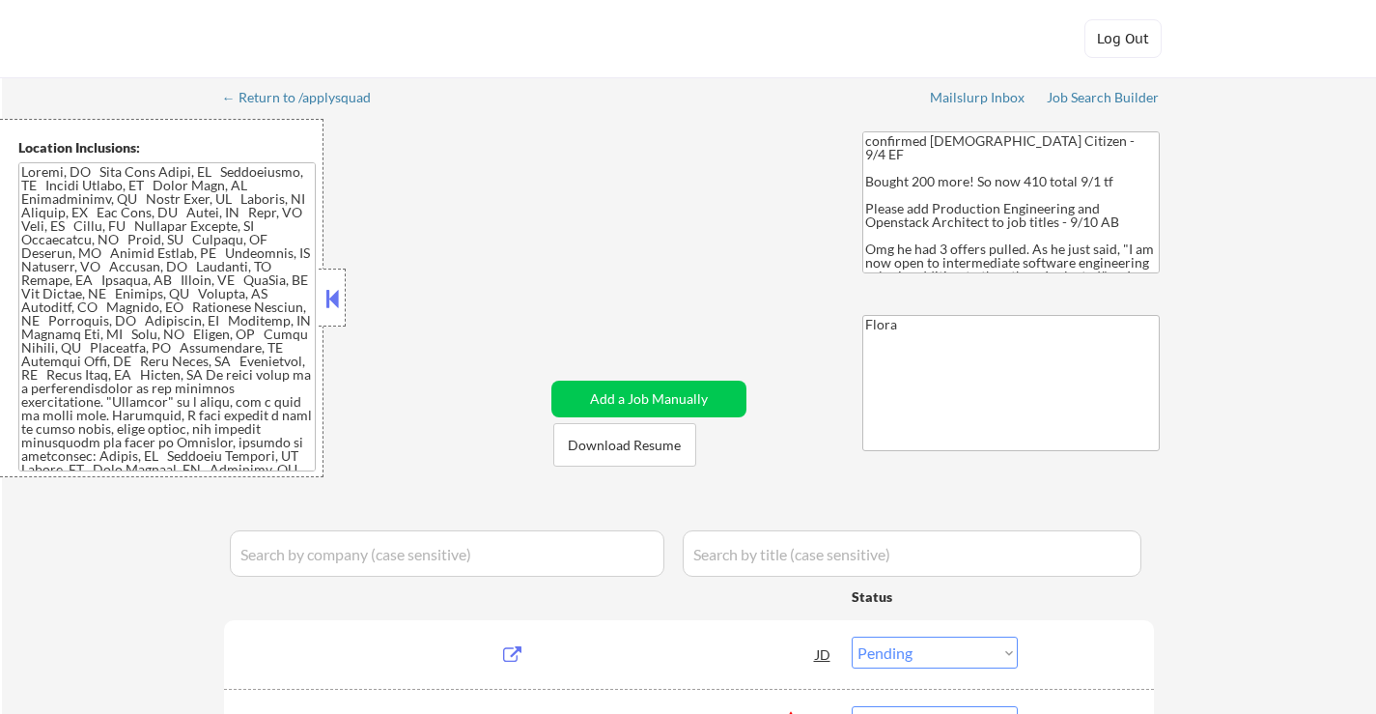
select select ""pending""
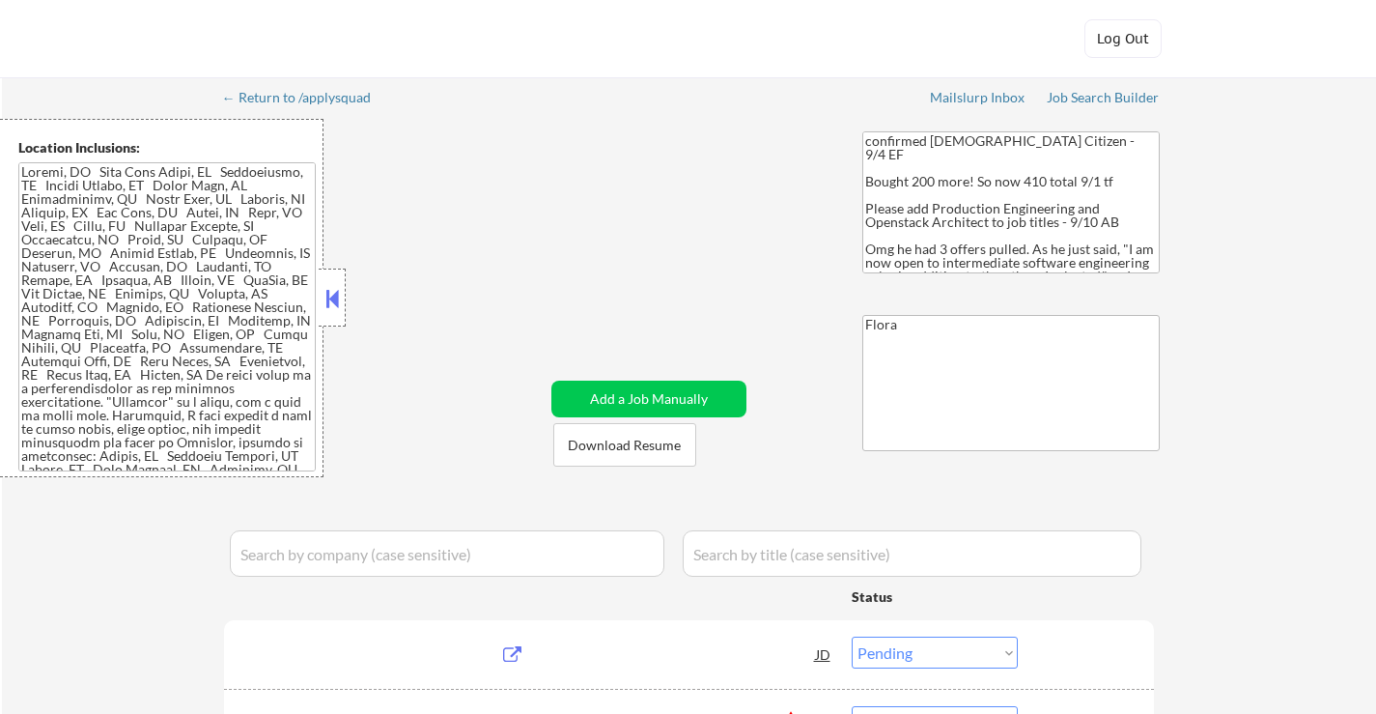
select select ""pending""
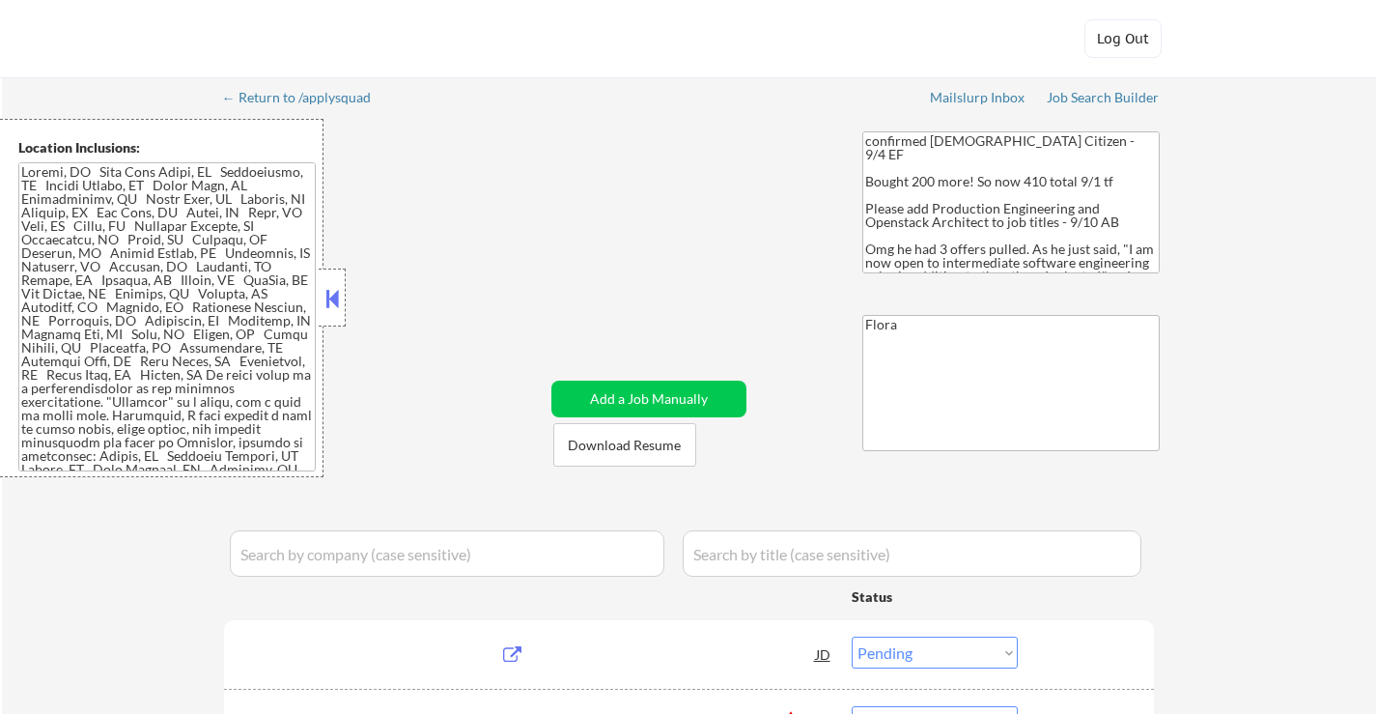
select select ""pending""
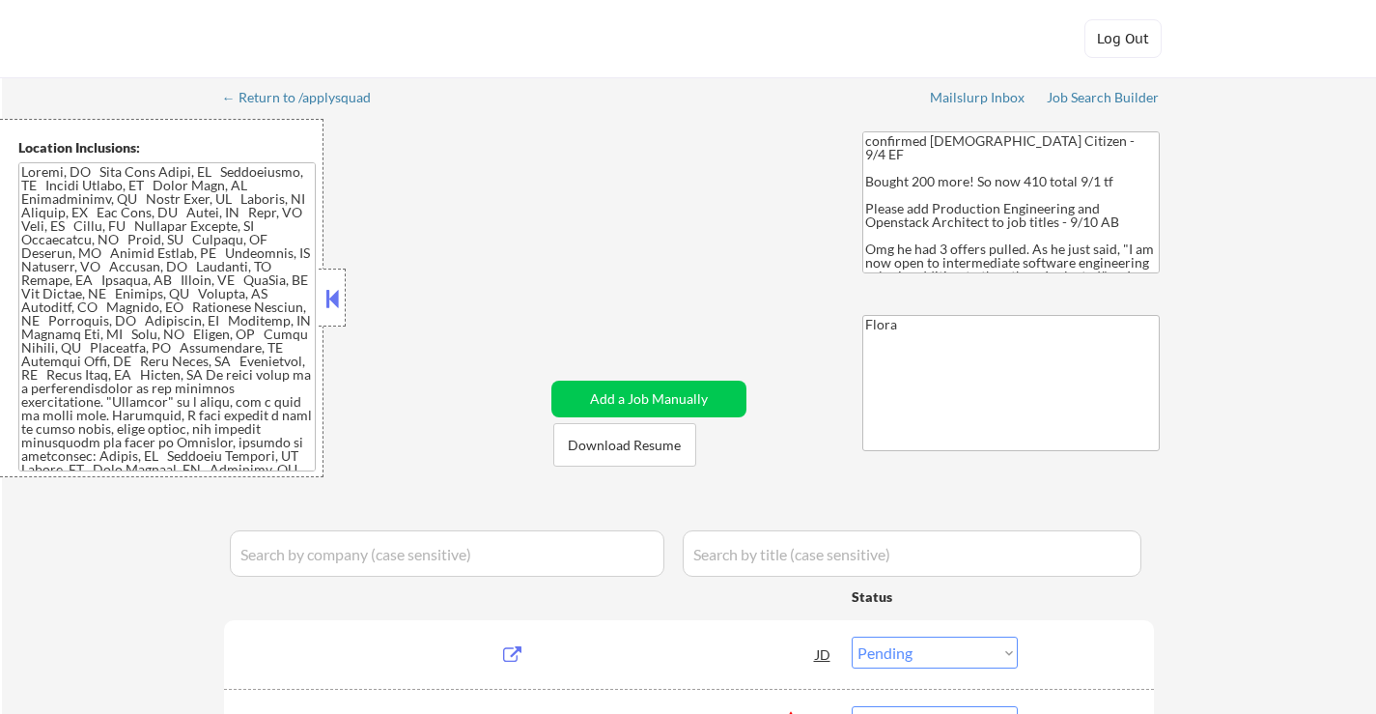
select select ""pending""
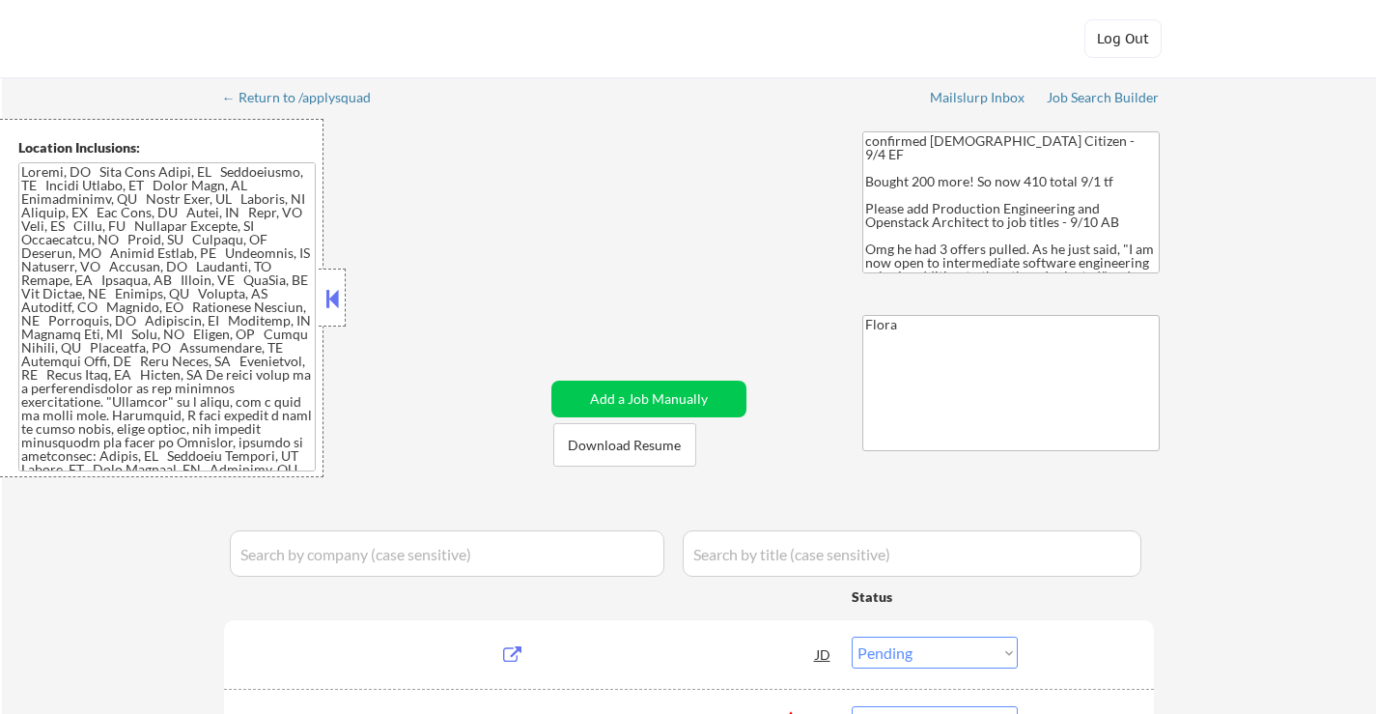
select select ""pending""
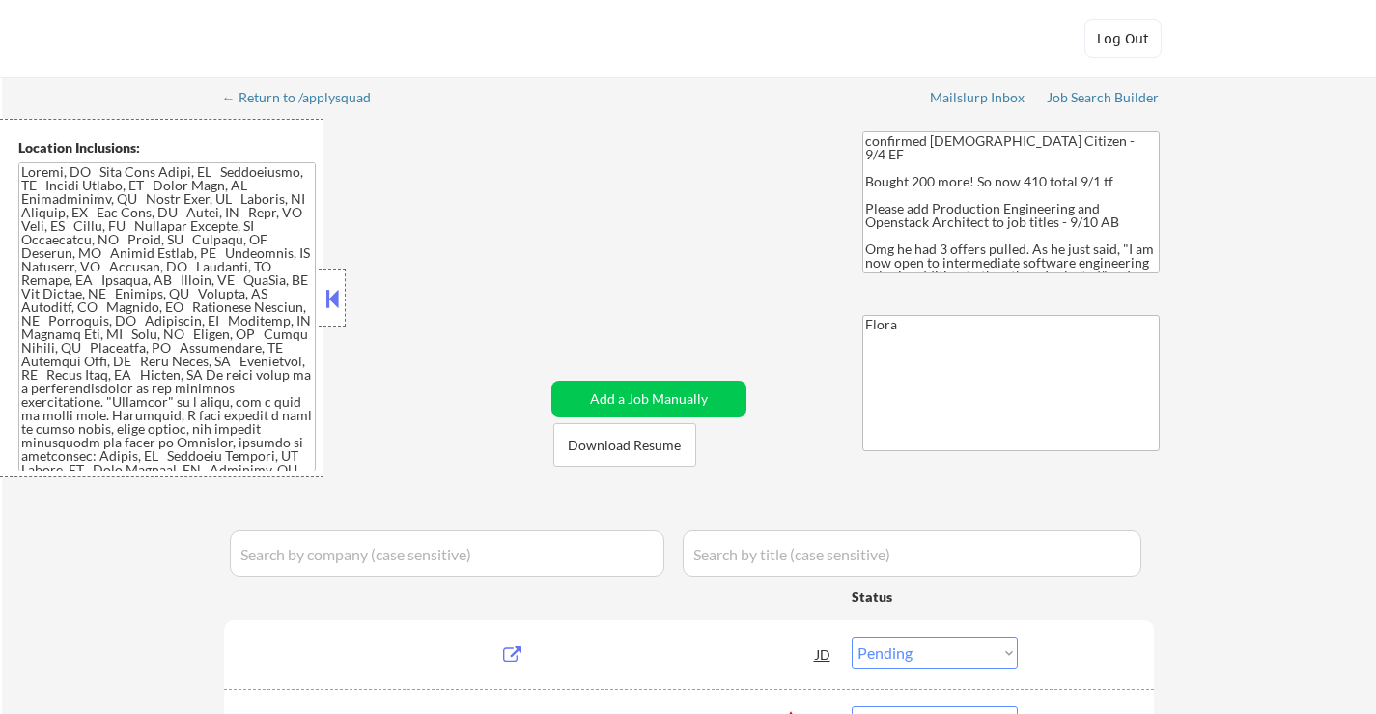
select select ""pending""
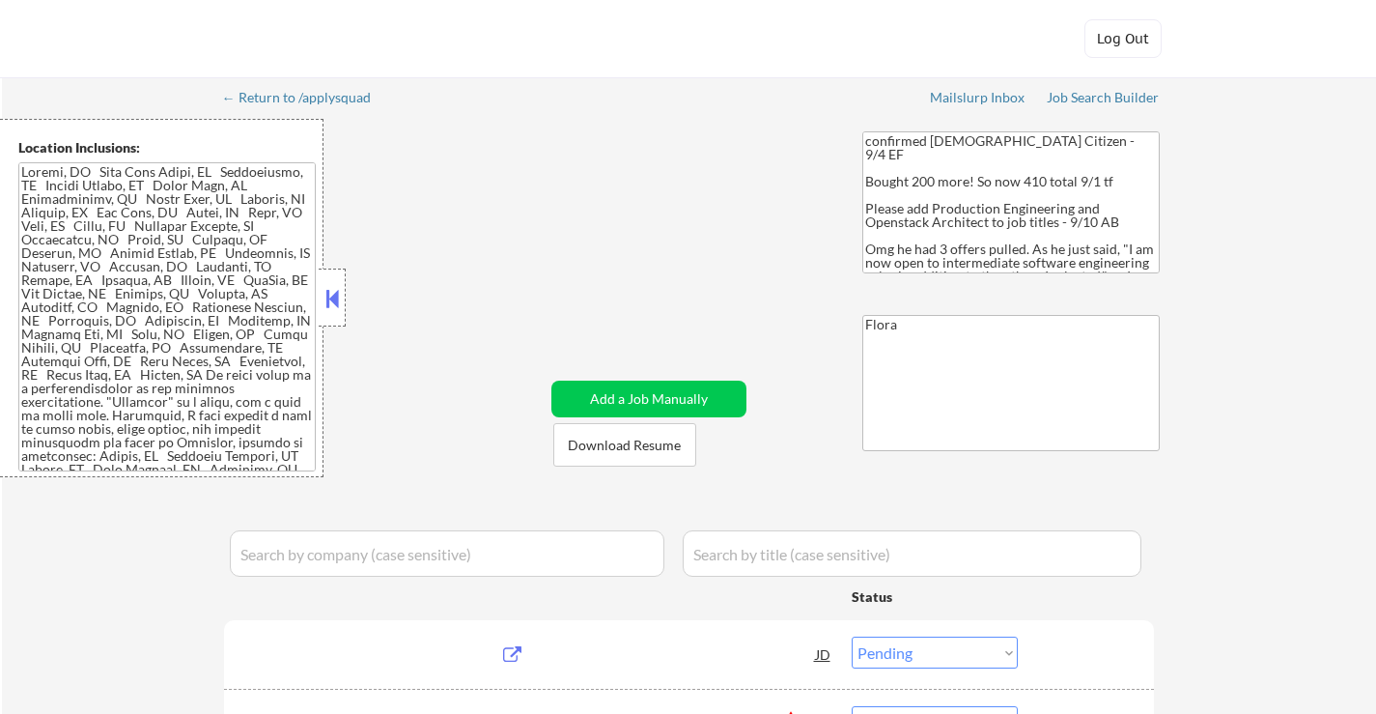
select select ""pending""
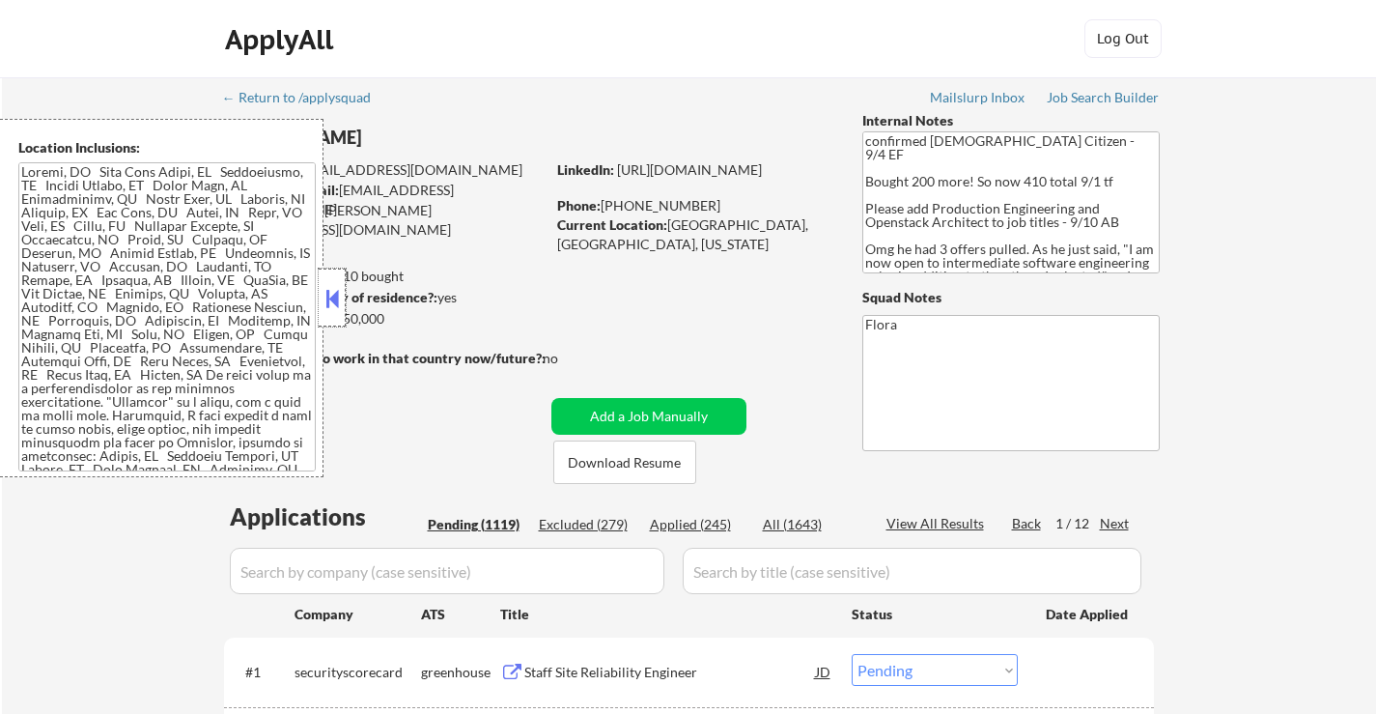
click at [335, 315] on div at bounding box center [332, 297] width 27 height 58
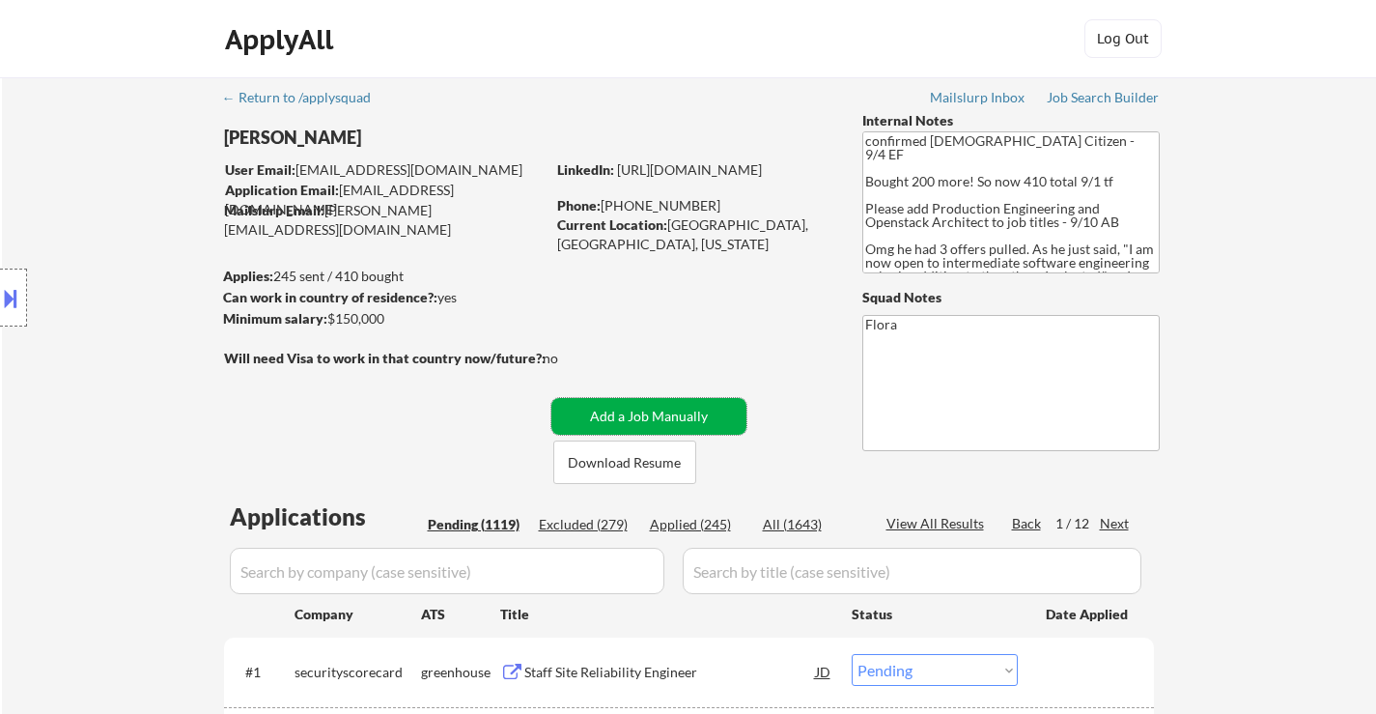
click at [613, 422] on button "Add a Job Manually" at bounding box center [648, 416] width 195 height 37
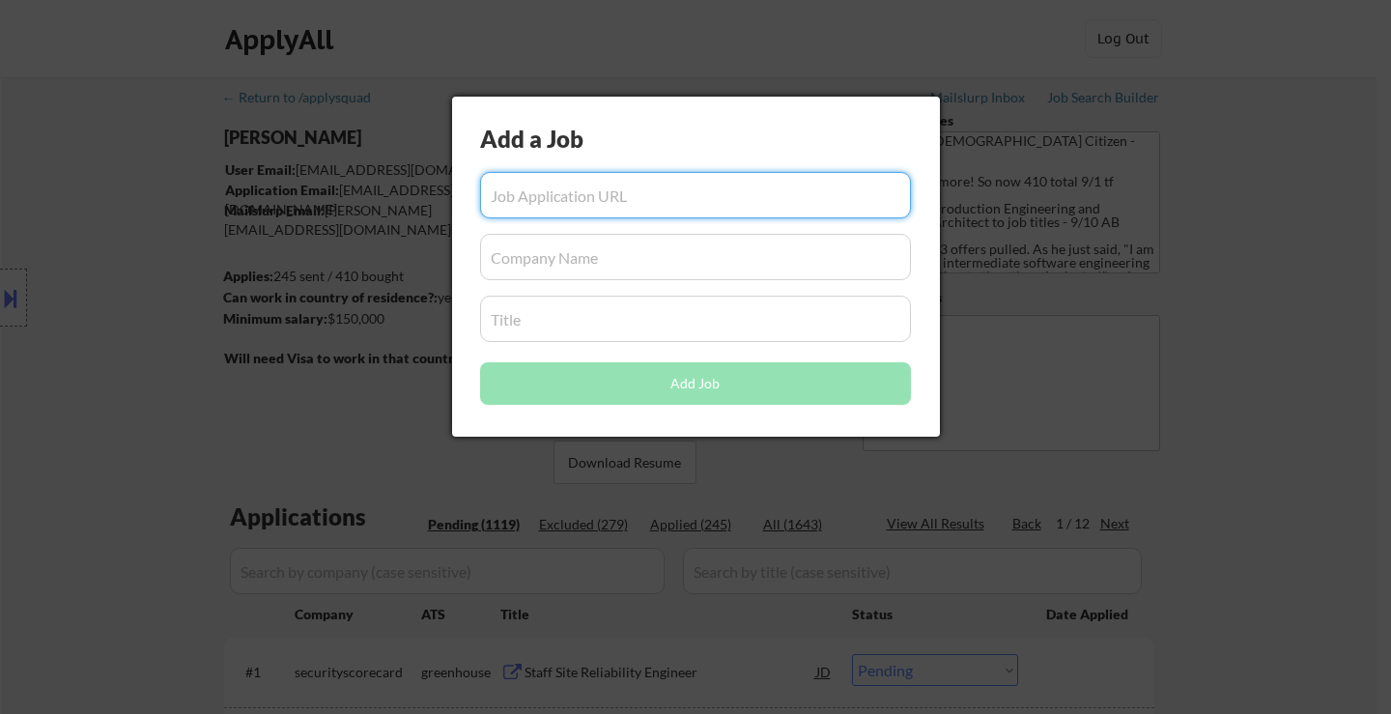
click at [1265, 331] on div at bounding box center [695, 357] width 1391 height 714
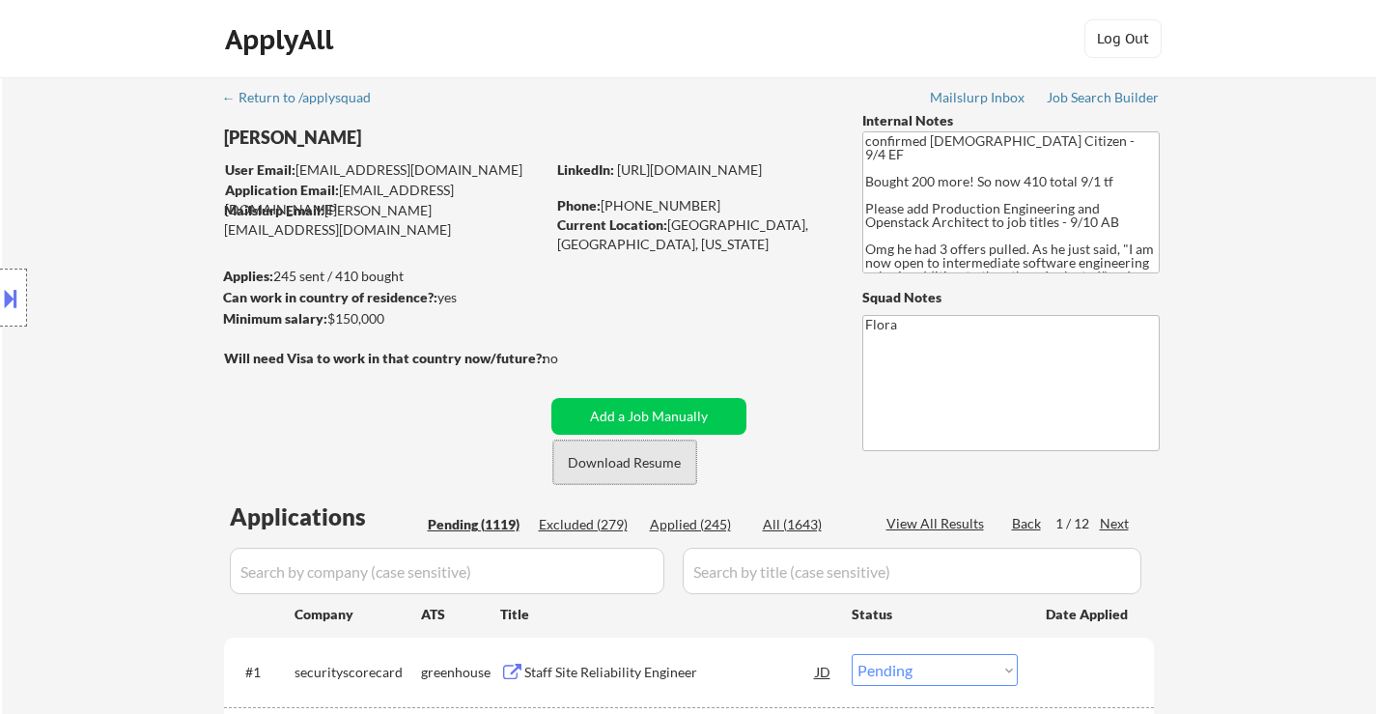
drag, startPoint x: 655, startPoint y: 462, endPoint x: 930, endPoint y: 451, distance: 275.5
click at [656, 460] on button "Download Resume" at bounding box center [624, 461] width 143 height 43
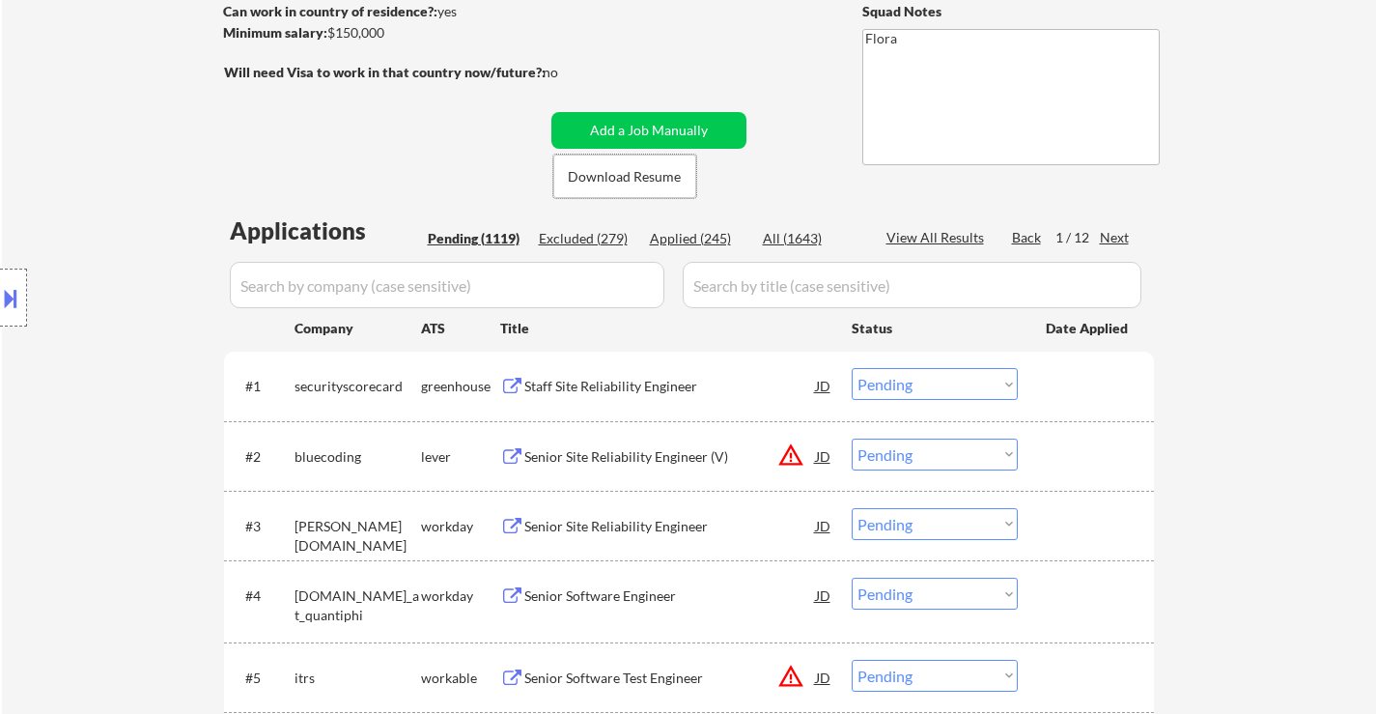
scroll to position [290, 0]
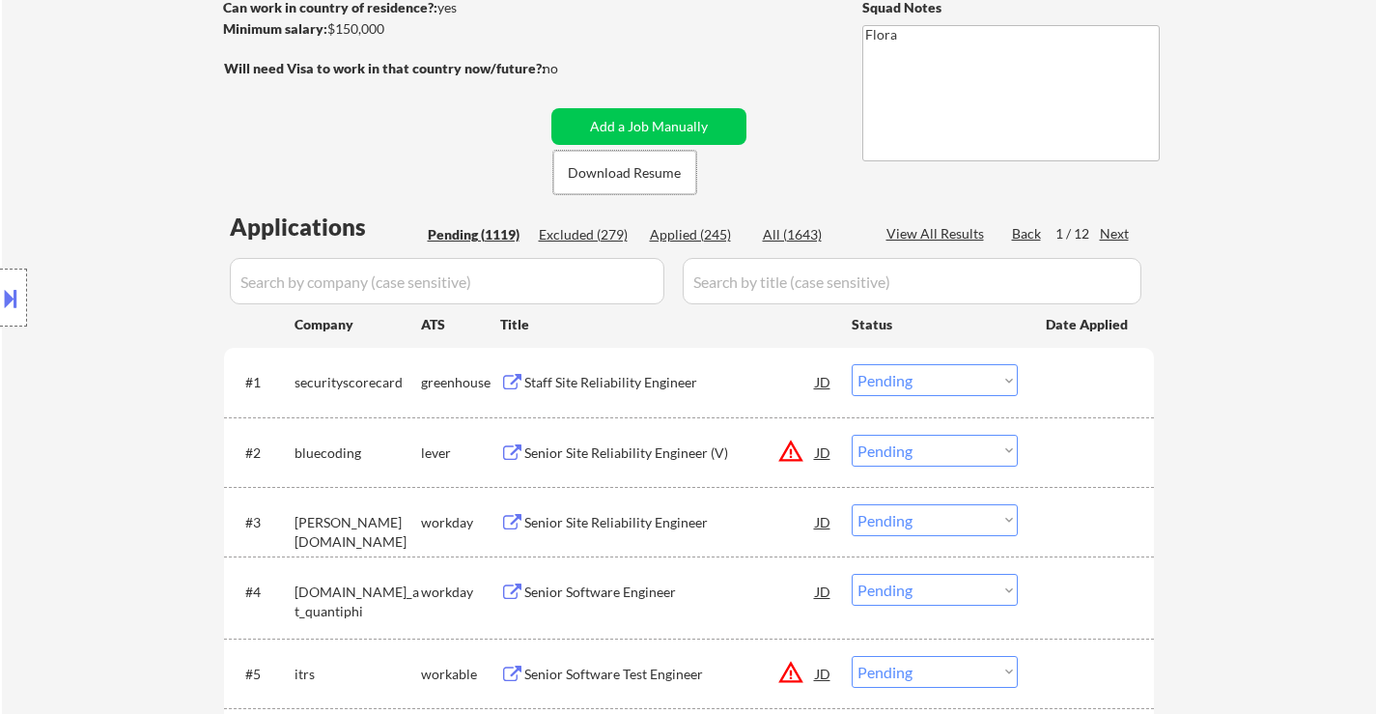
click at [682, 384] on div "Staff Site Reliability Engineer" at bounding box center [670, 382] width 292 height 19
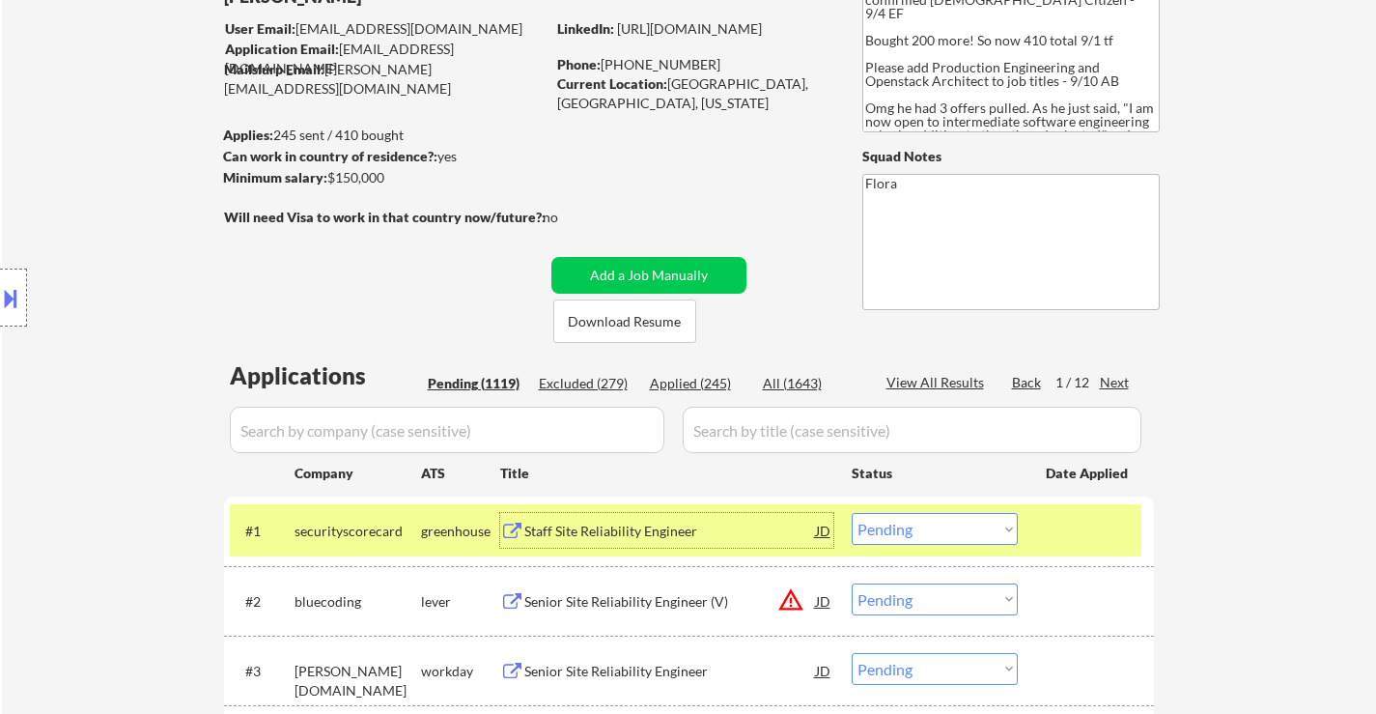
scroll to position [97, 0]
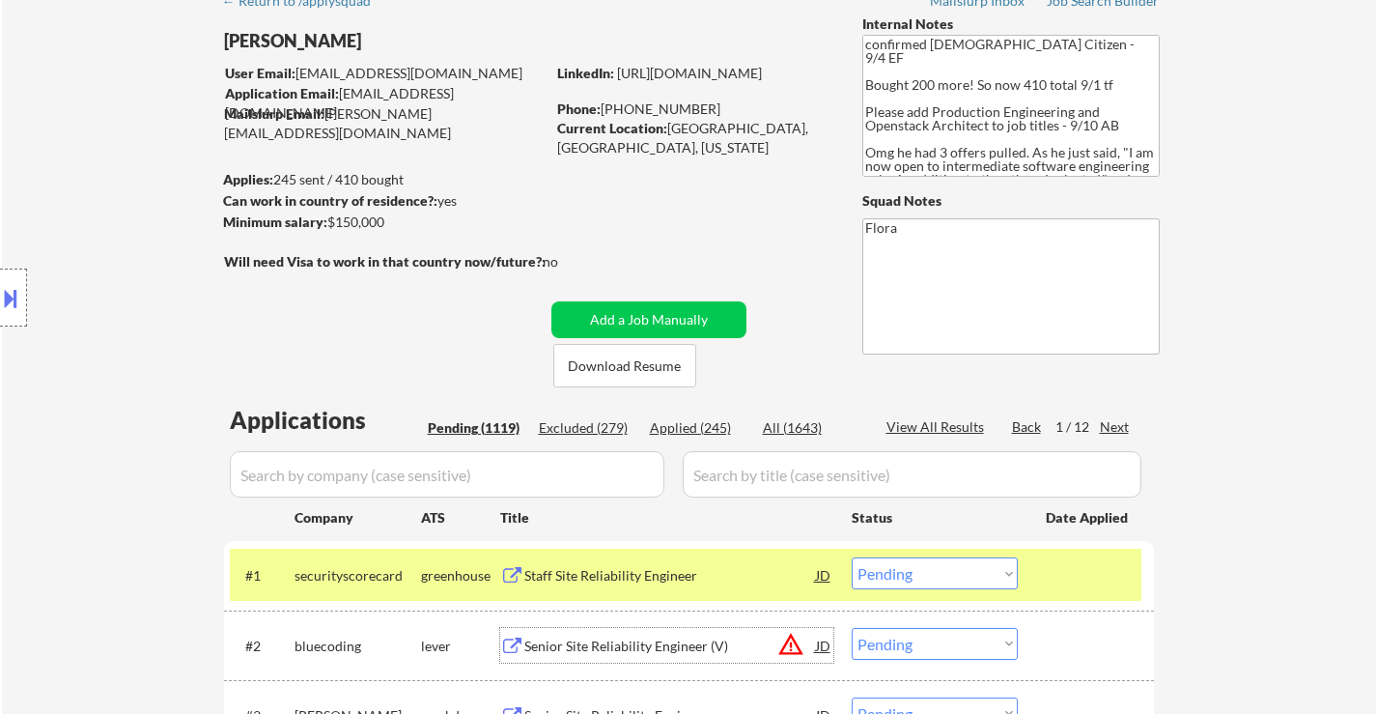
drag, startPoint x: 613, startPoint y: 636, endPoint x: 622, endPoint y: 628, distance: 12.3
click at [616, 637] on div "Senior Site Reliability Engineer (V)" at bounding box center [670, 645] width 292 height 19
